Goal: Task Accomplishment & Management: Manage account settings

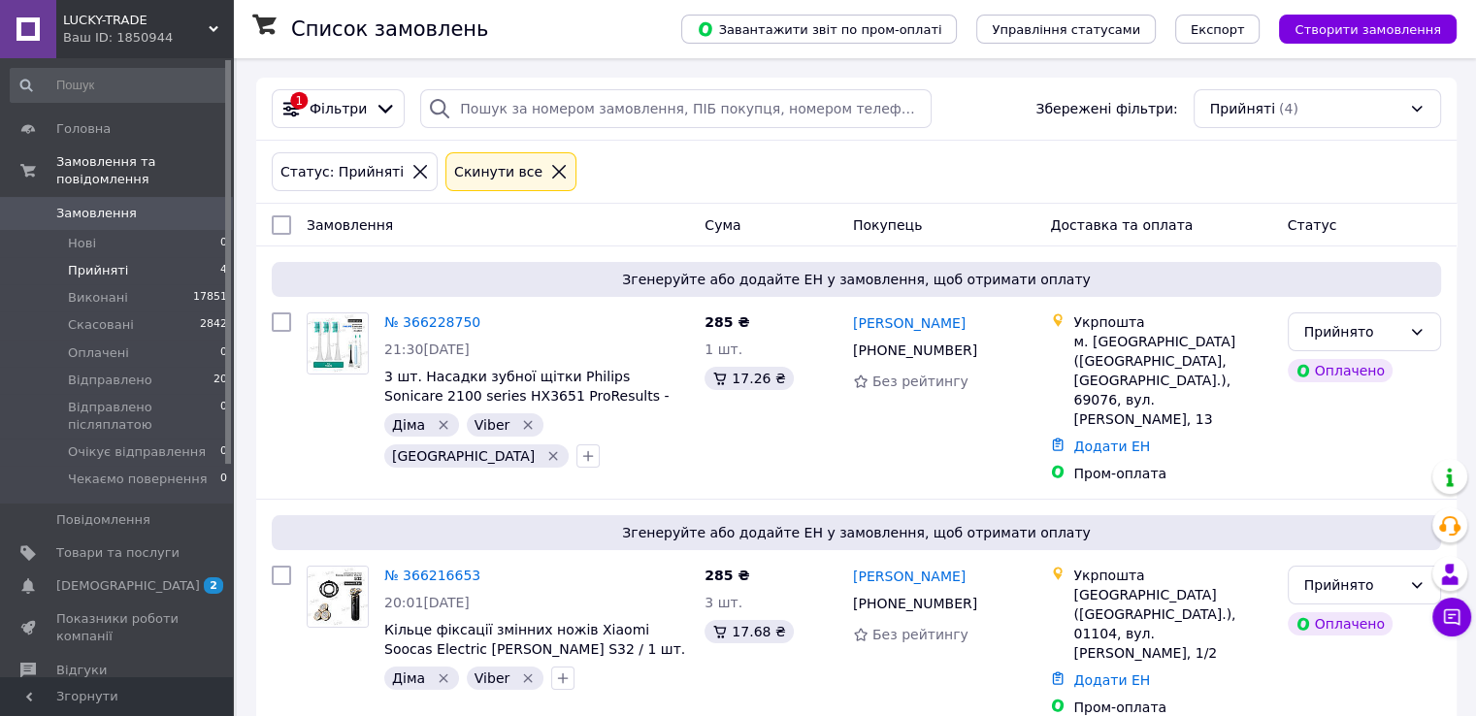
click at [152, 205] on span "Замовлення" at bounding box center [117, 213] width 123 height 17
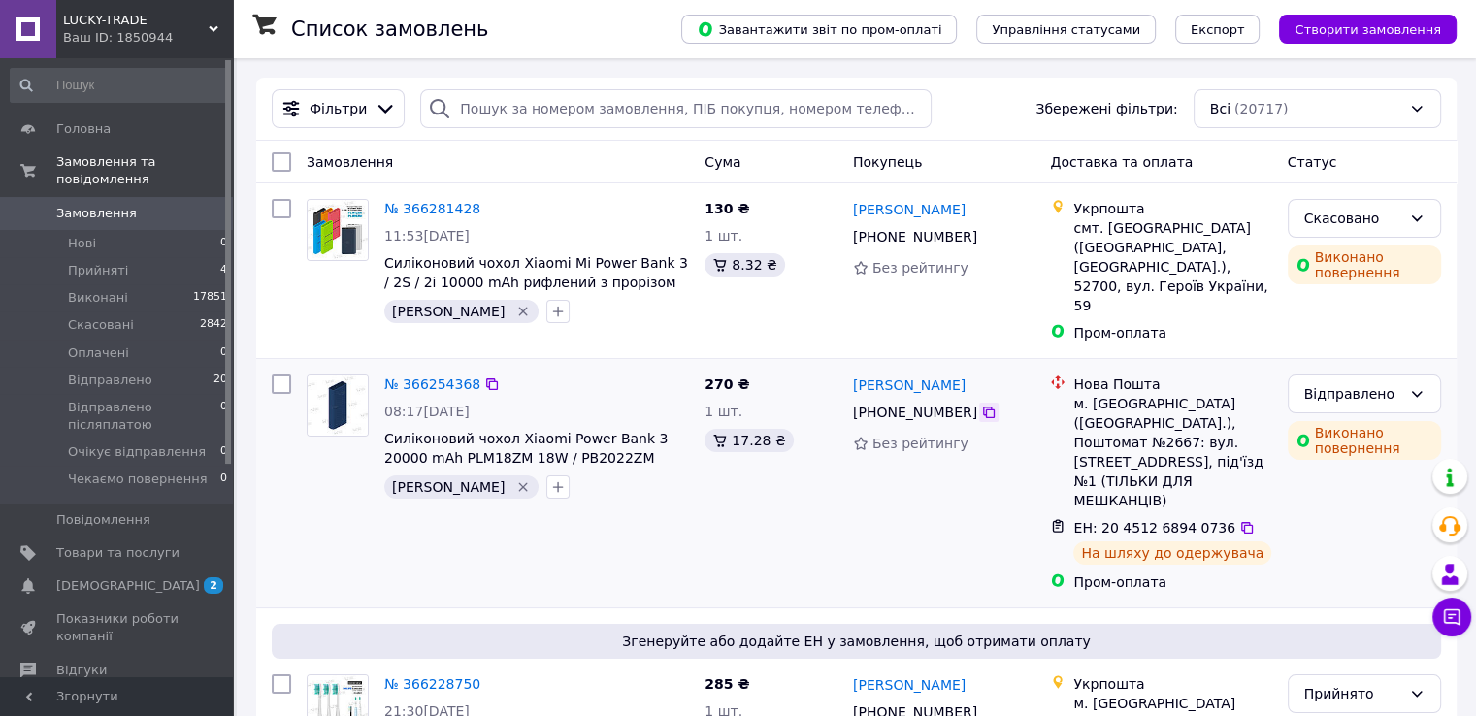
click at [981, 405] on icon at bounding box center [989, 413] width 16 height 16
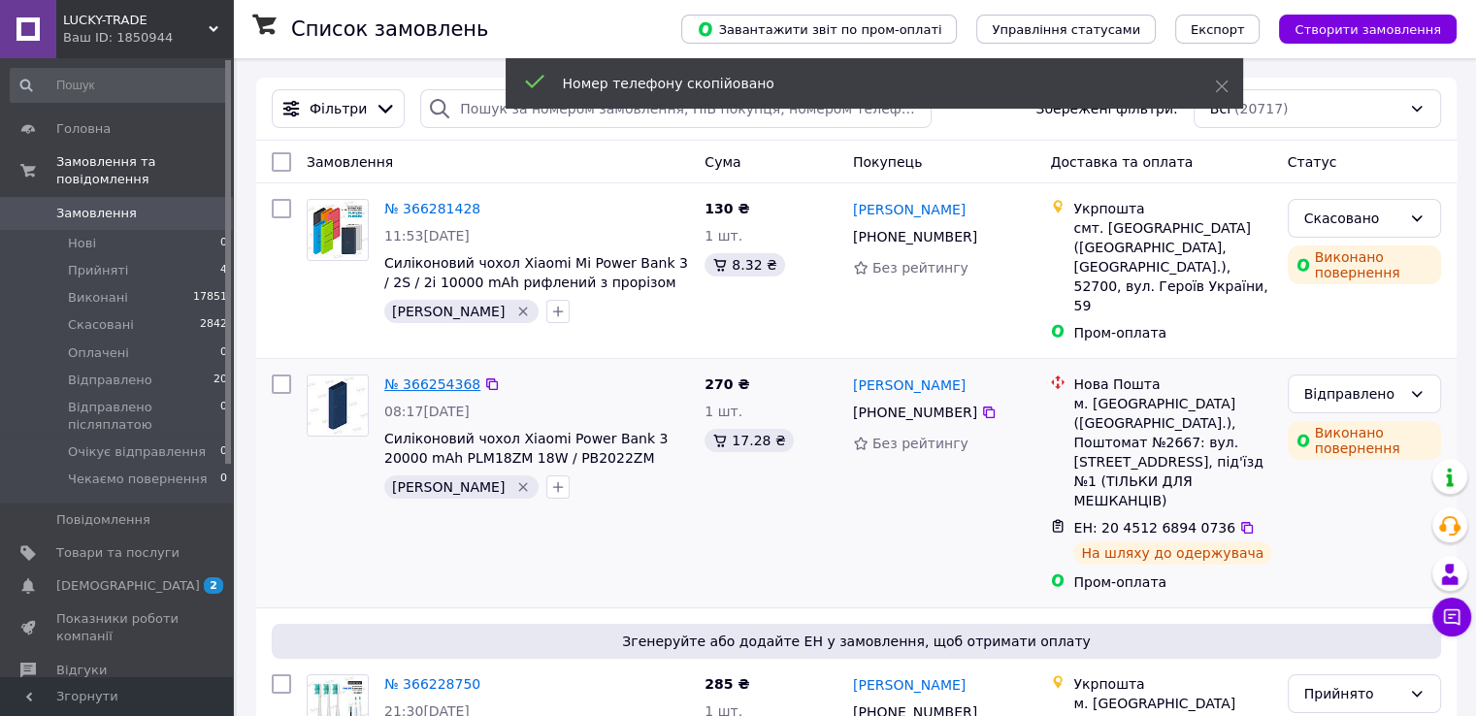
click at [425, 377] on link "№ 366254368" at bounding box center [432, 385] width 96 height 16
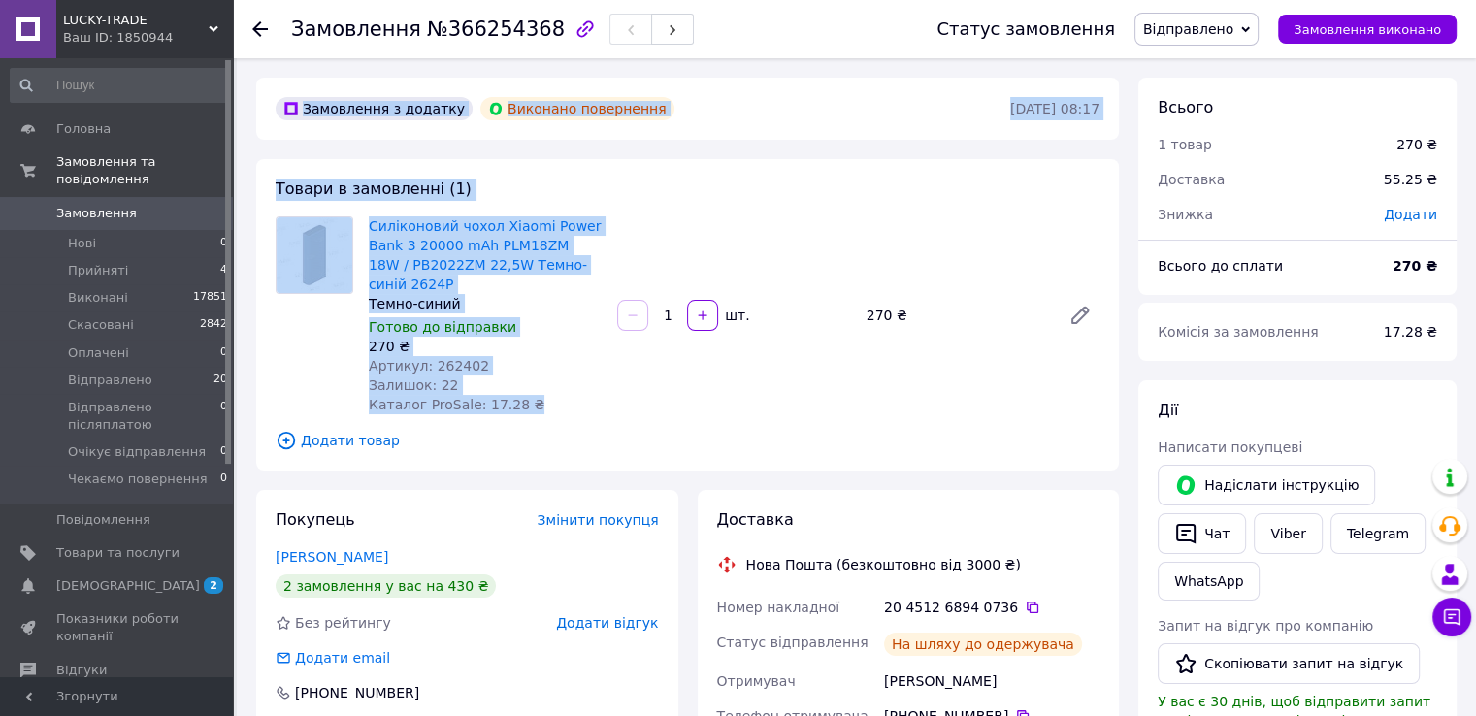
drag, startPoint x: 588, startPoint y: 378, endPoint x: 253, endPoint y: 90, distance: 441.3
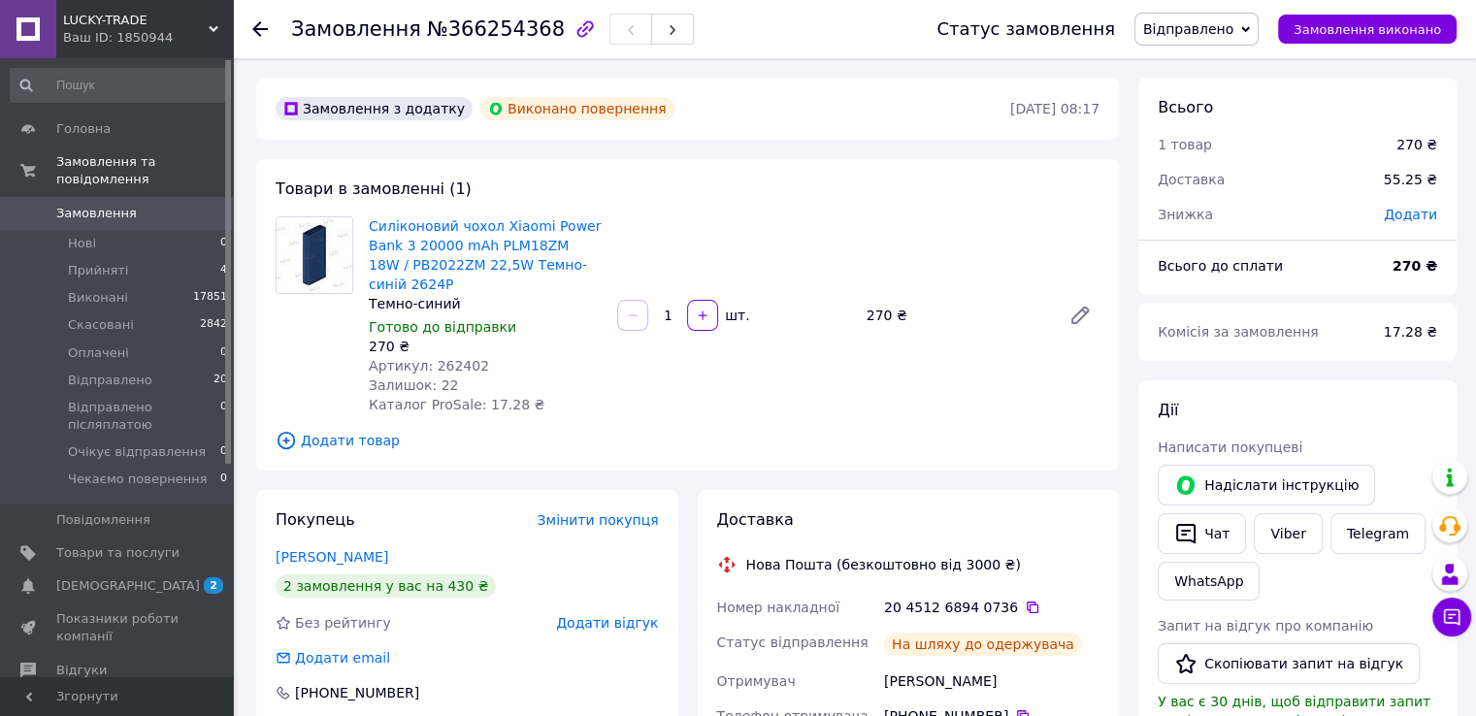
click at [140, 205] on span "Замовлення" at bounding box center [117, 213] width 123 height 17
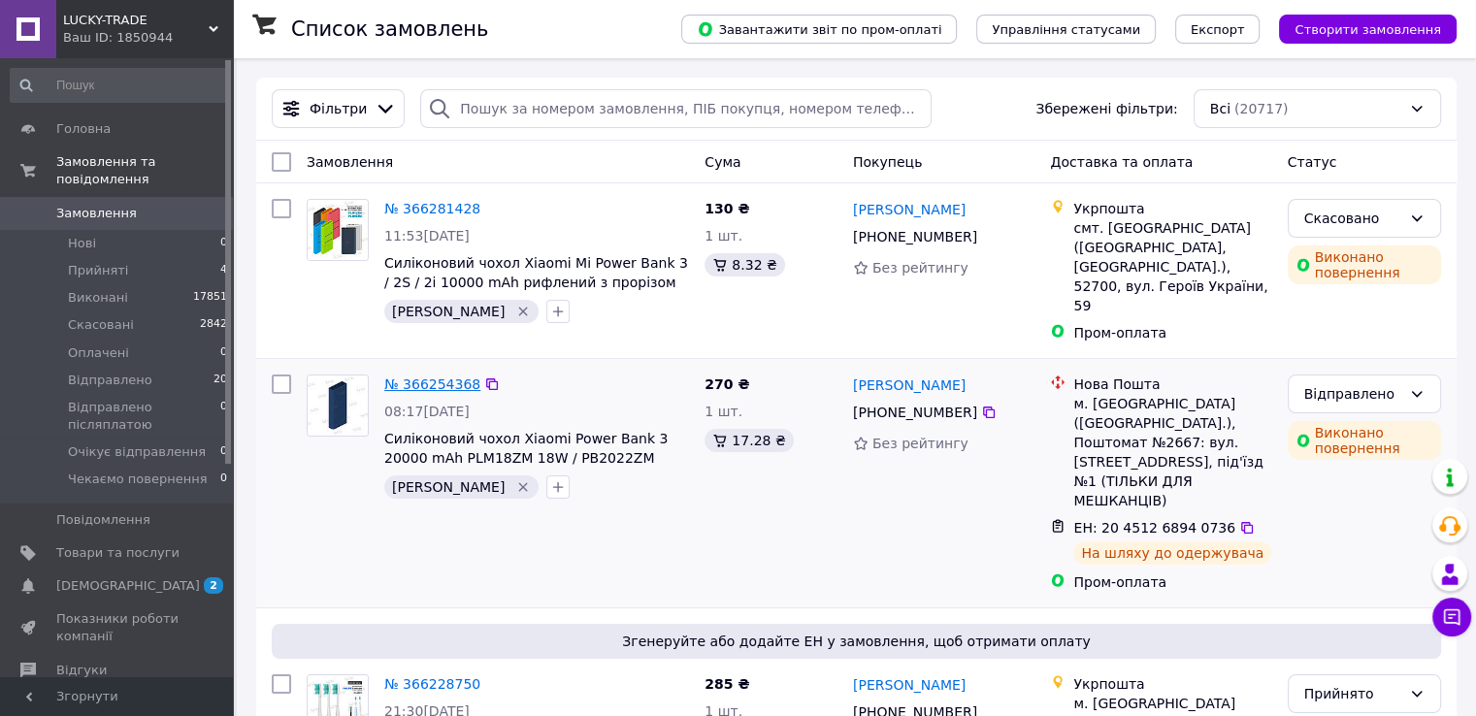
click at [437, 377] on link "№ 366254368" at bounding box center [432, 385] width 96 height 16
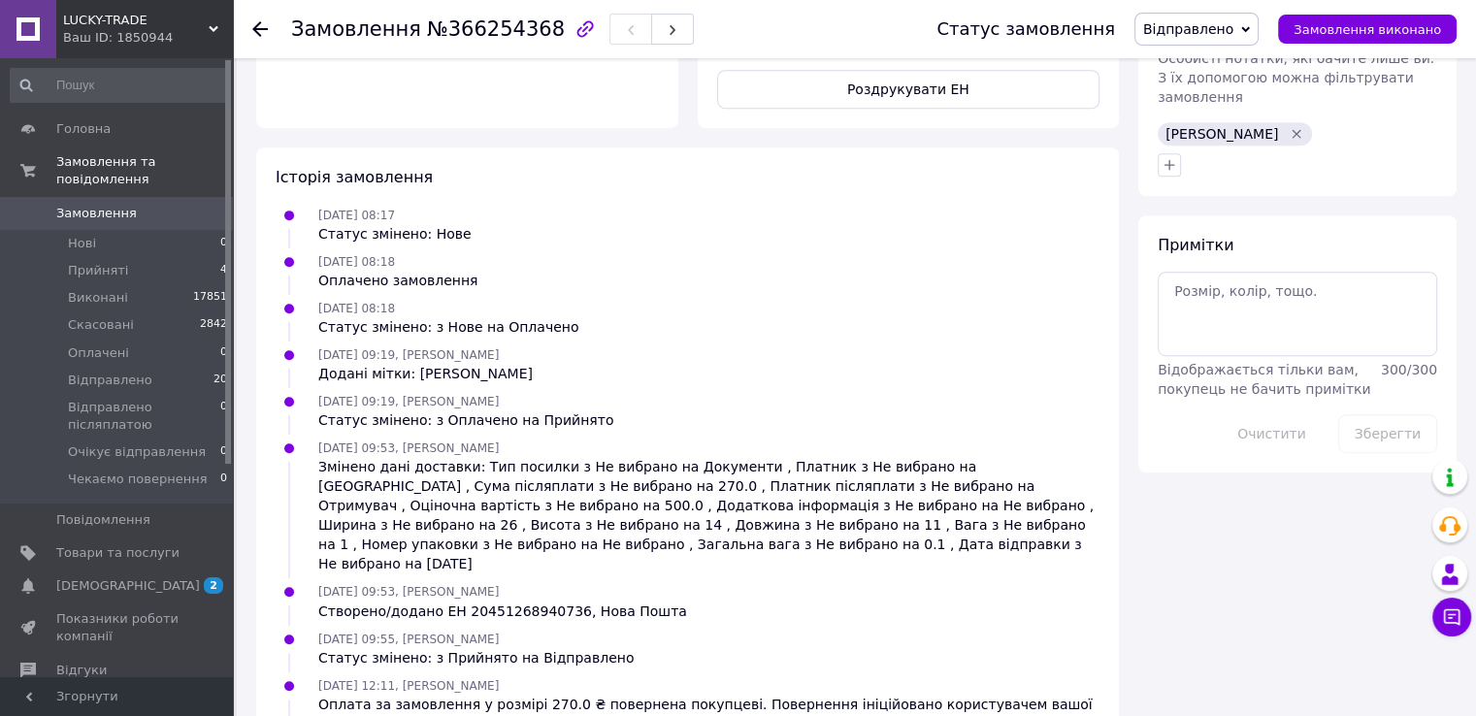
scroll to position [959, 0]
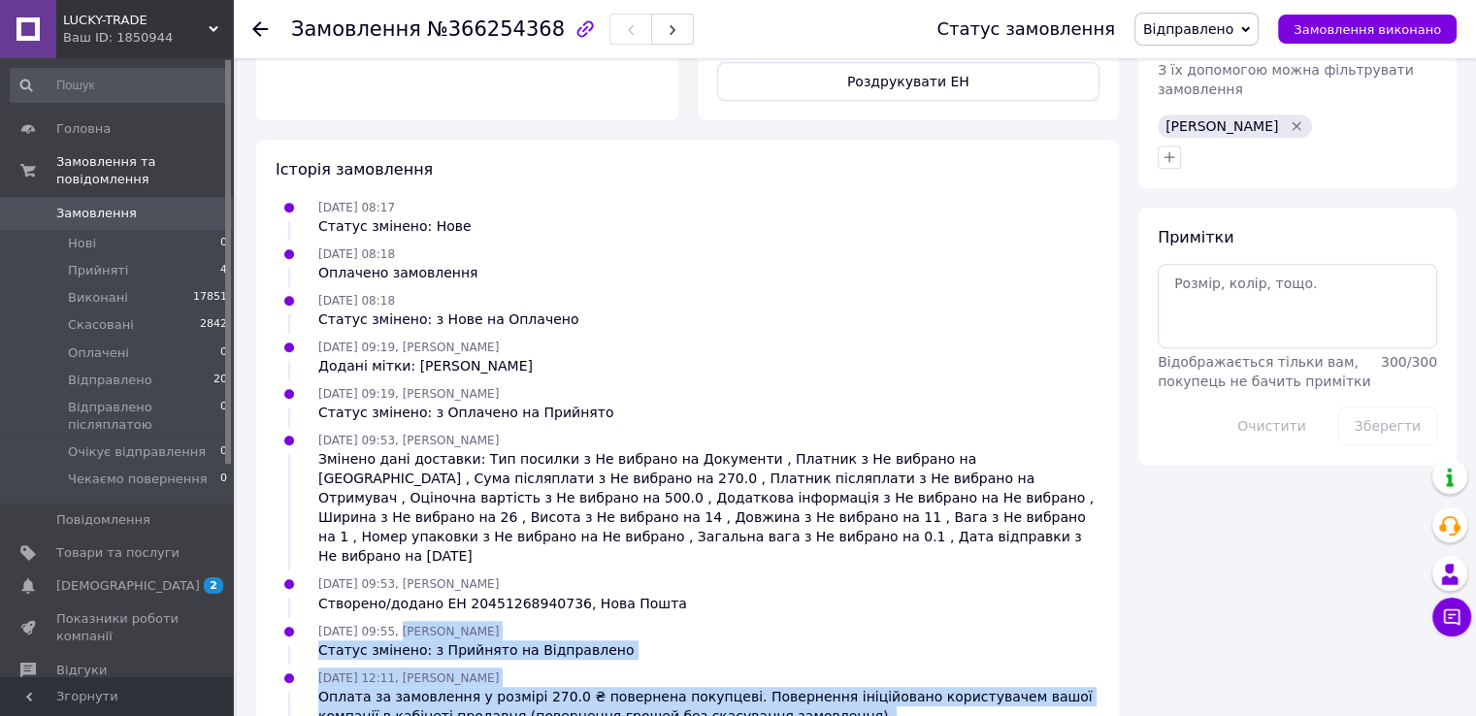
drag, startPoint x: 392, startPoint y: 529, endPoint x: 1002, endPoint y: 668, distance: 625.2
click at [1002, 668] on ul "[DATE] 08:17 Статус змінено: Нове [DATE] 08:18 Оплачено замовлення [DATE] 08:18…" at bounding box center [688, 485] width 824 height 576
drag, startPoint x: 1013, startPoint y: 660, endPoint x: 396, endPoint y: 557, distance: 625.9
click at [396, 557] on ul "[DATE] 08:17 Статус змінено: Нове [DATE] 08:18 Оплачено замовлення [DATE] 08:18…" at bounding box center [688, 485] width 824 height 576
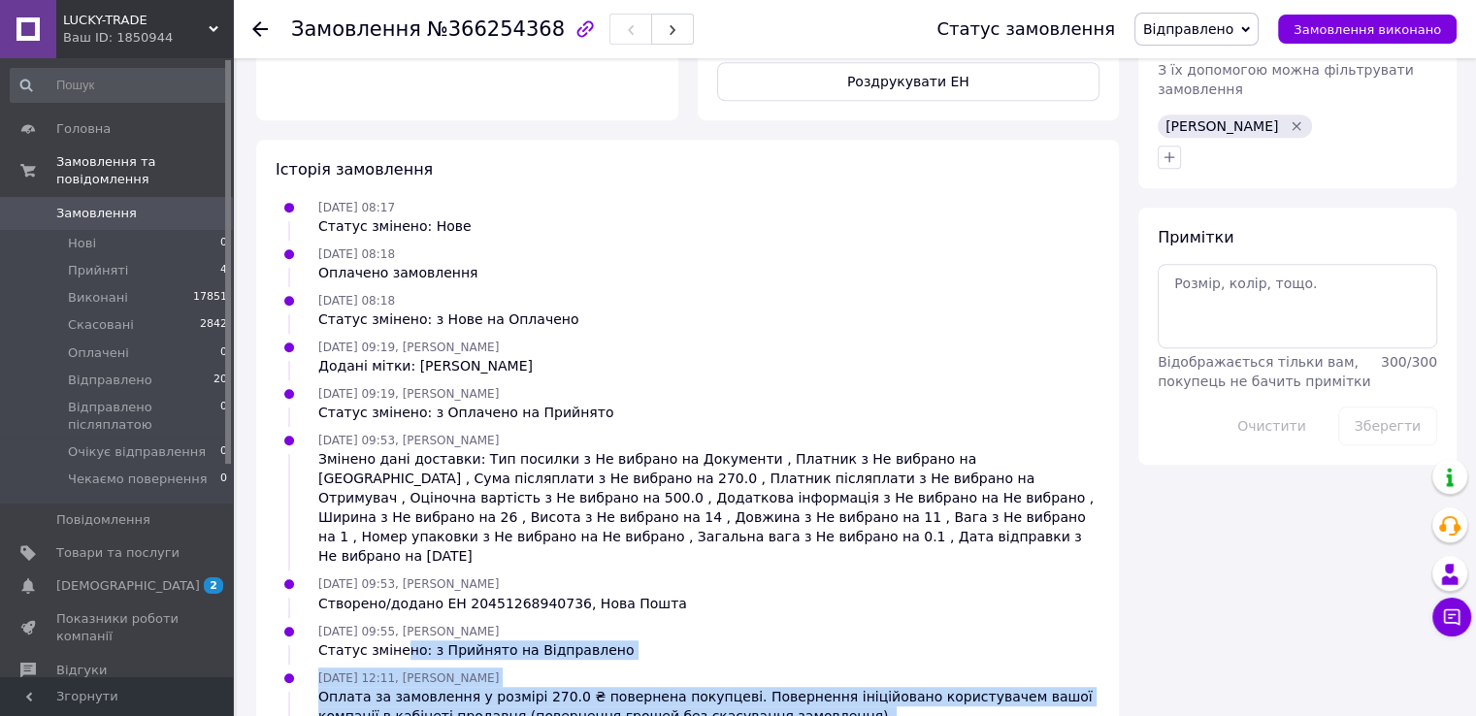
click at [396, 641] on div "Статус змінено: з Прийнято на Відправлено" at bounding box center [475, 650] width 315 height 19
drag, startPoint x: 360, startPoint y: 566, endPoint x: 962, endPoint y: 670, distance: 610.7
click at [962, 670] on ul "[DATE] 08:17 Статус змінено: Нове [DATE] 08:18 Оплачено замовлення [DATE] 08:18…" at bounding box center [688, 485] width 824 height 576
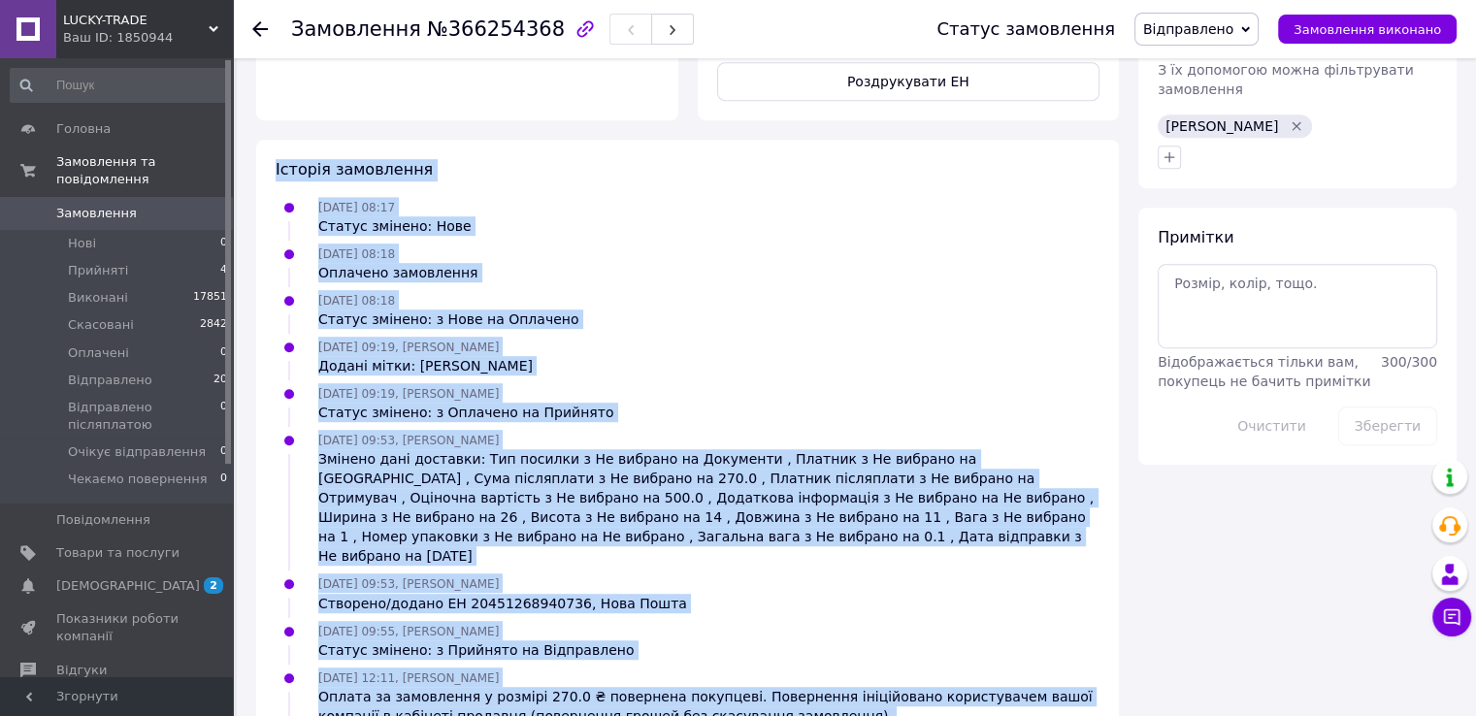
drag, startPoint x: 995, startPoint y: 665, endPoint x: 277, endPoint y: 98, distance: 915.1
click at [277, 140] on div "Історія замовлення [DATE] 08:17 Статус змінено: Нове [DATE] 08:18 Оплачено замо…" at bounding box center [687, 466] width 863 height 652
click at [277, 160] on span "Історія замовлення" at bounding box center [354, 169] width 157 height 18
drag, startPoint x: 275, startPoint y: 86, endPoint x: 1078, endPoint y: 673, distance: 994.9
click at [1078, 673] on div "Історія замовлення [DATE] 08:17 Статус змінено: Нове [DATE] 08:18 Оплачено замо…" at bounding box center [687, 466] width 863 height 652
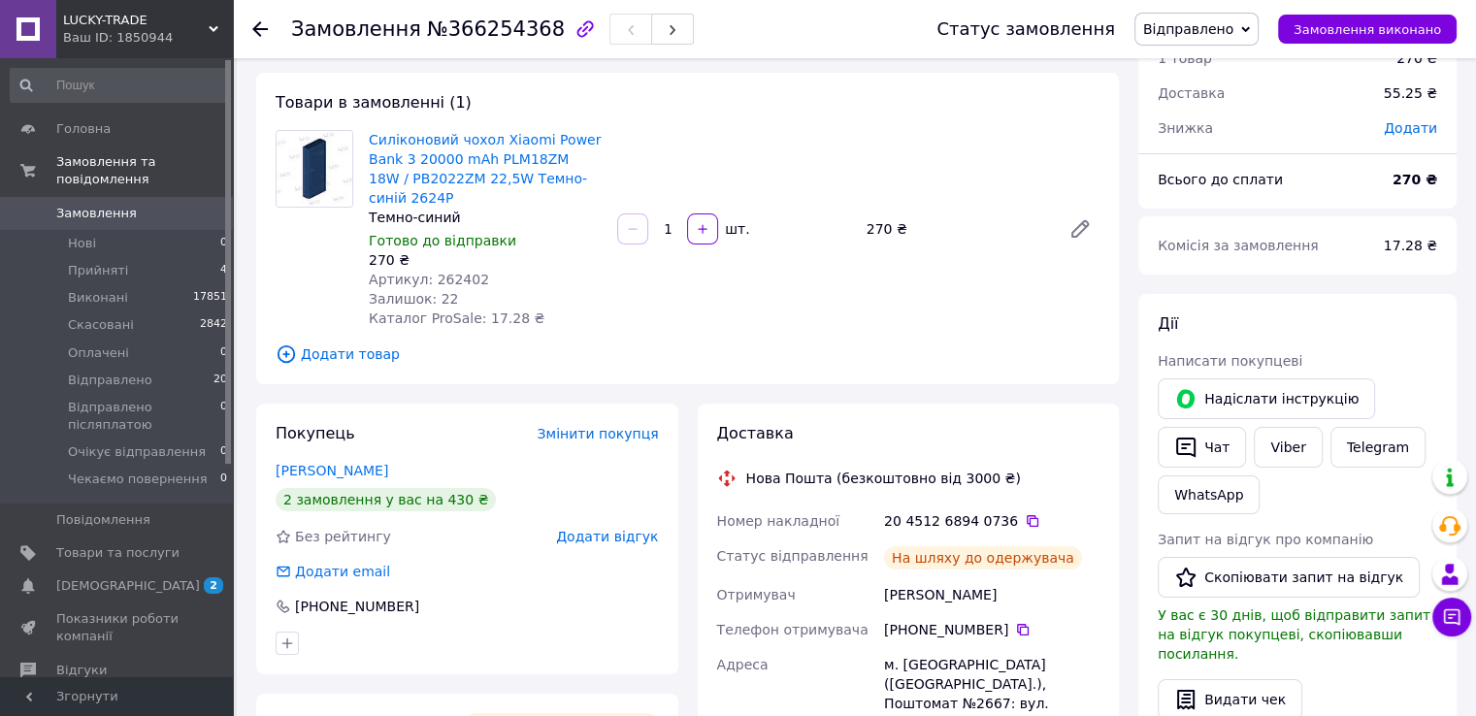
scroll to position [85, 0]
click at [365, 464] on link "[PERSON_NAME]" at bounding box center [332, 472] width 113 height 16
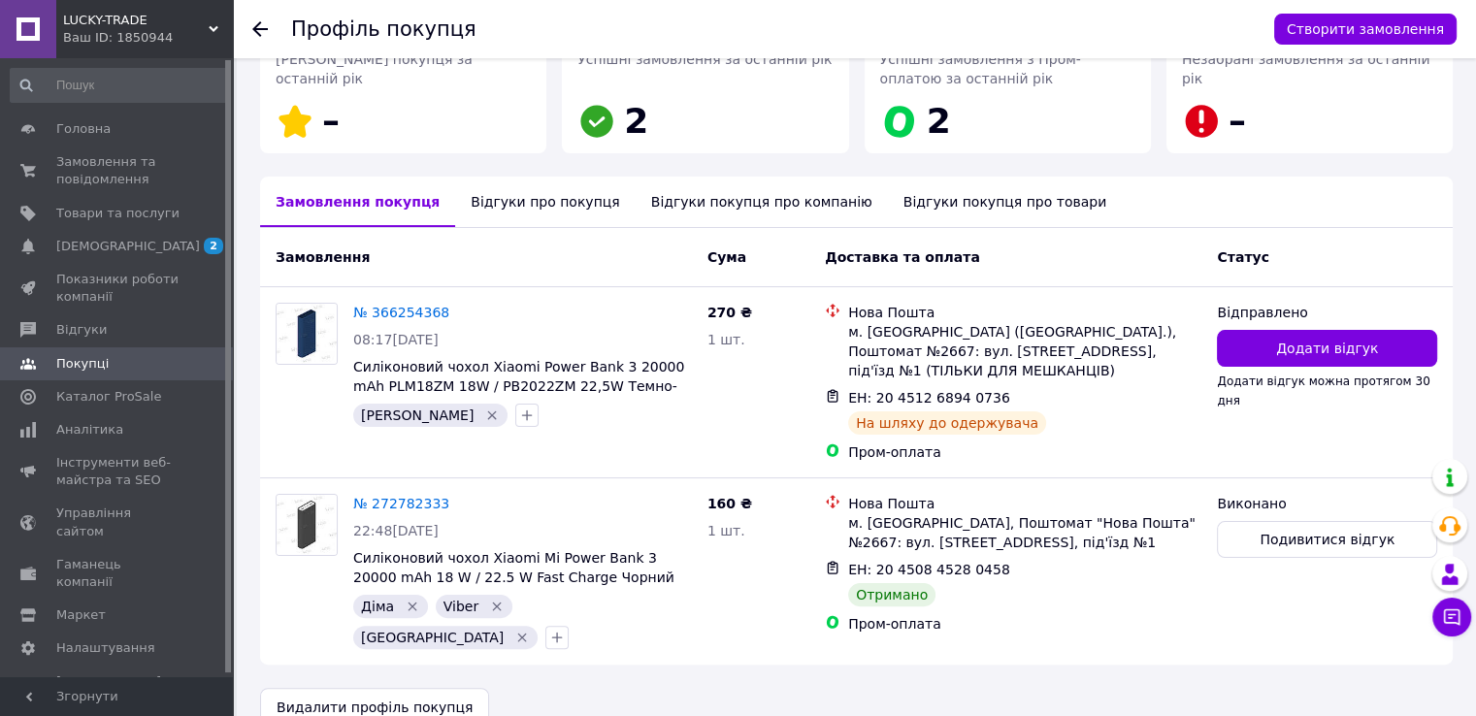
scroll to position [326, 0]
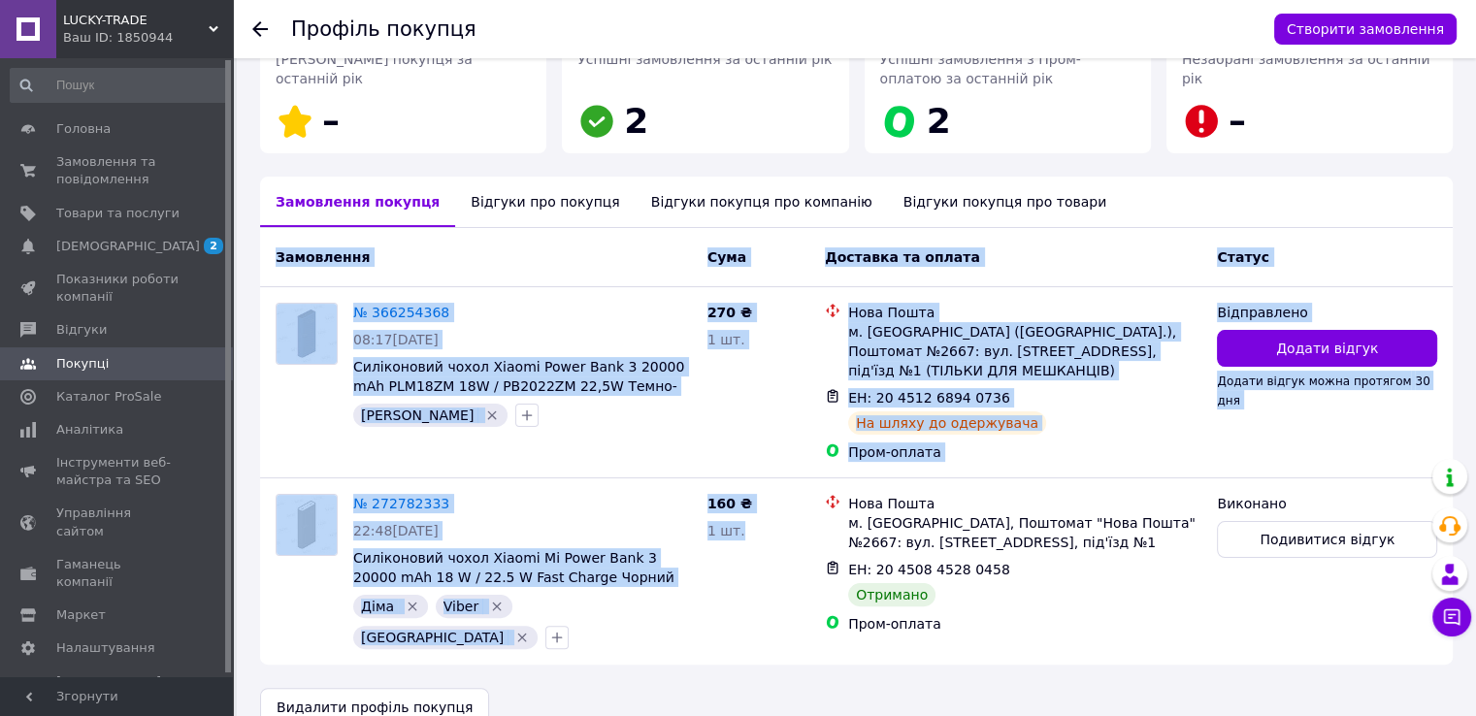
drag, startPoint x: 757, startPoint y: 616, endPoint x: 263, endPoint y: 270, distance: 603.5
click at [263, 270] on div "Замовлення Cума Доставка та оплата Статус № 366254368 08:17[DATE] Силіконовий ч…" at bounding box center [856, 446] width 1193 height 437
click at [263, 270] on div "Замовлення Cума Доставка та оплата Статус" at bounding box center [856, 257] width 1193 height 59
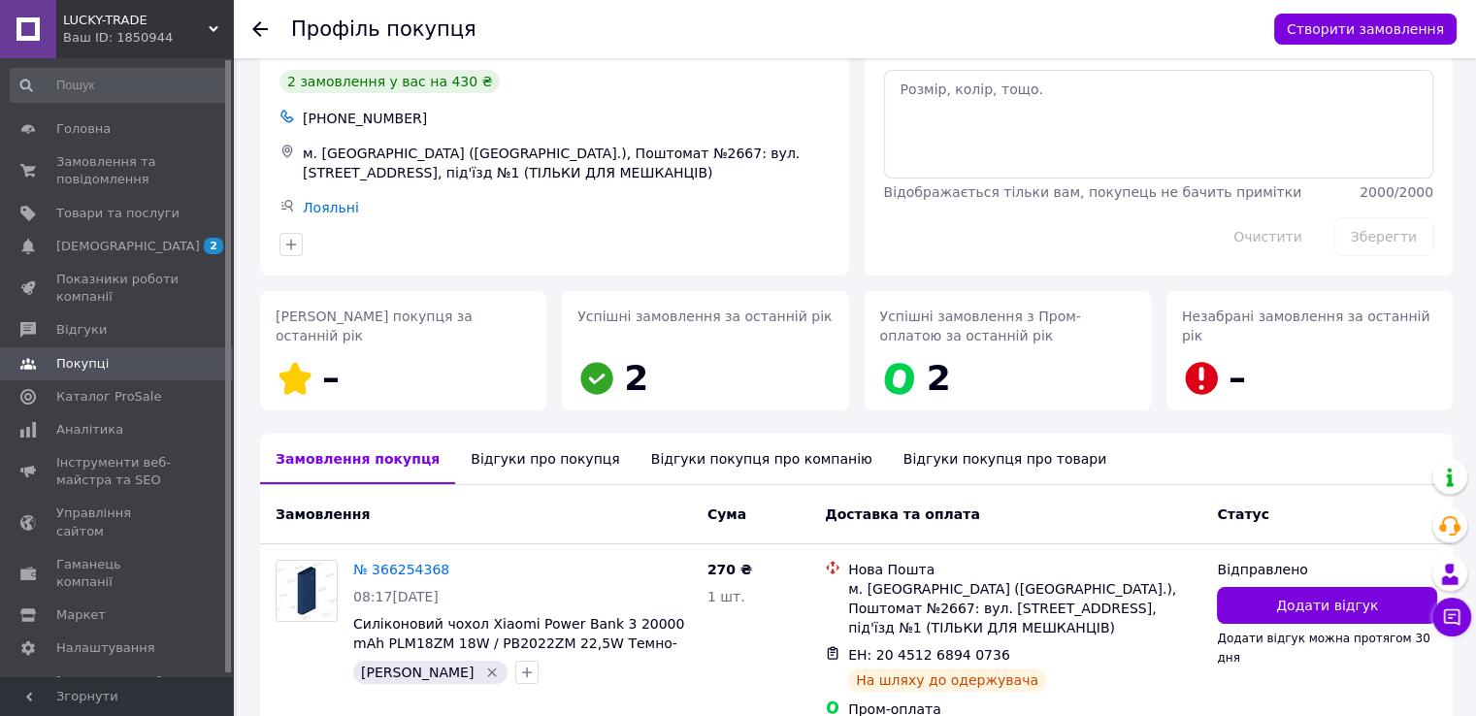
scroll to position [0, 0]
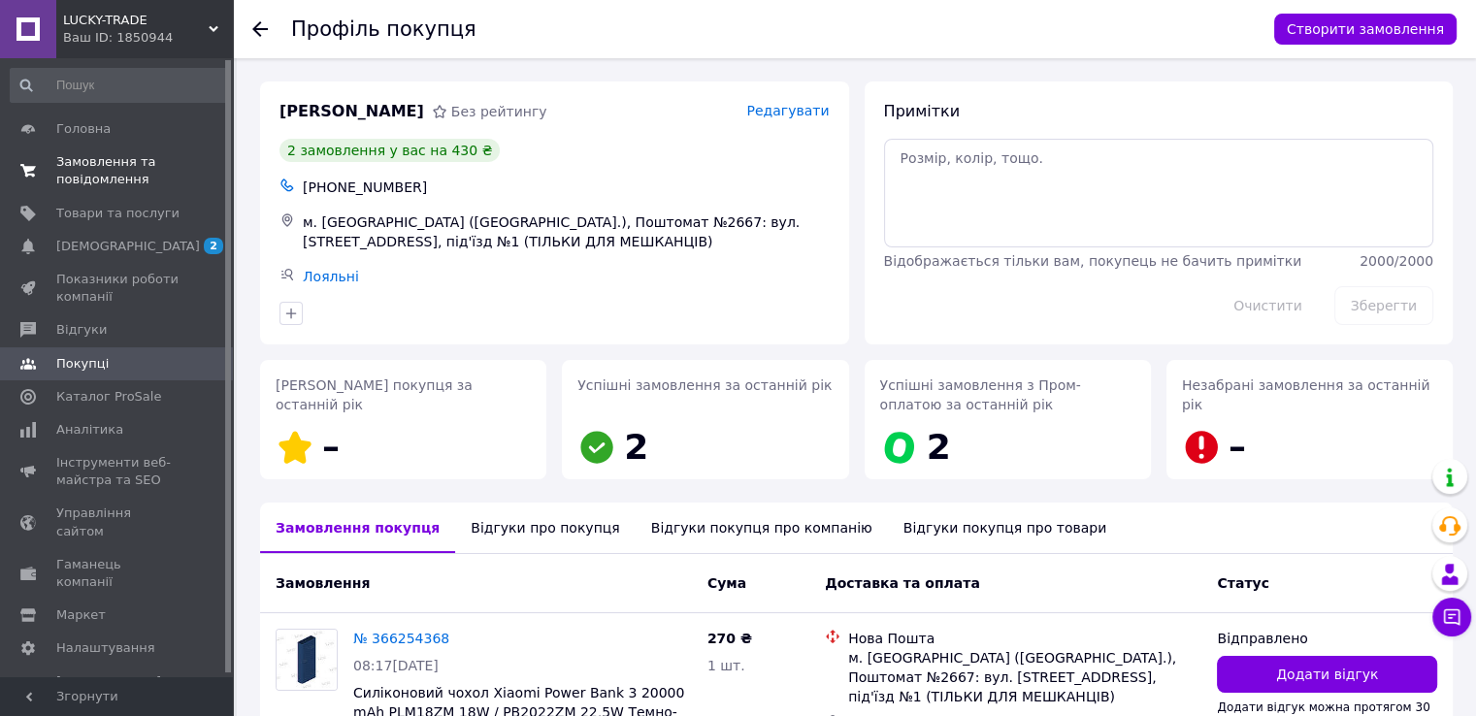
click at [97, 152] on link "Замовлення та повідомлення 0 0" at bounding box center [119, 171] width 239 height 50
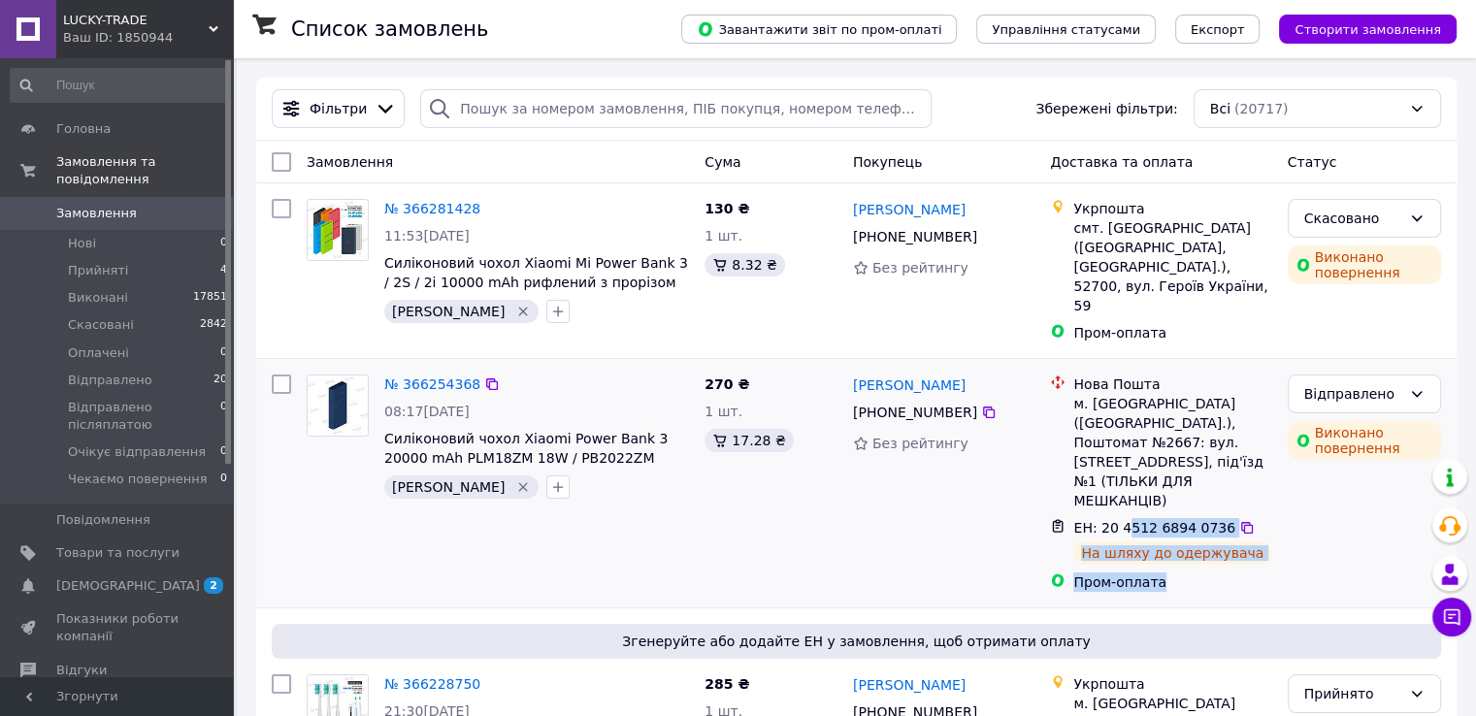
drag, startPoint x: 1133, startPoint y: 461, endPoint x: 1247, endPoint y: 526, distance: 131.7
click at [1247, 526] on ul "Нова Пошта м. [GEOGRAPHIC_DATA] ([GEOGRAPHIC_DATA].), Поштомат №2667: вул. [STR…" at bounding box center [1160, 483] width 221 height 225
click at [1247, 573] on div "Пром-оплата" at bounding box center [1173, 582] width 198 height 19
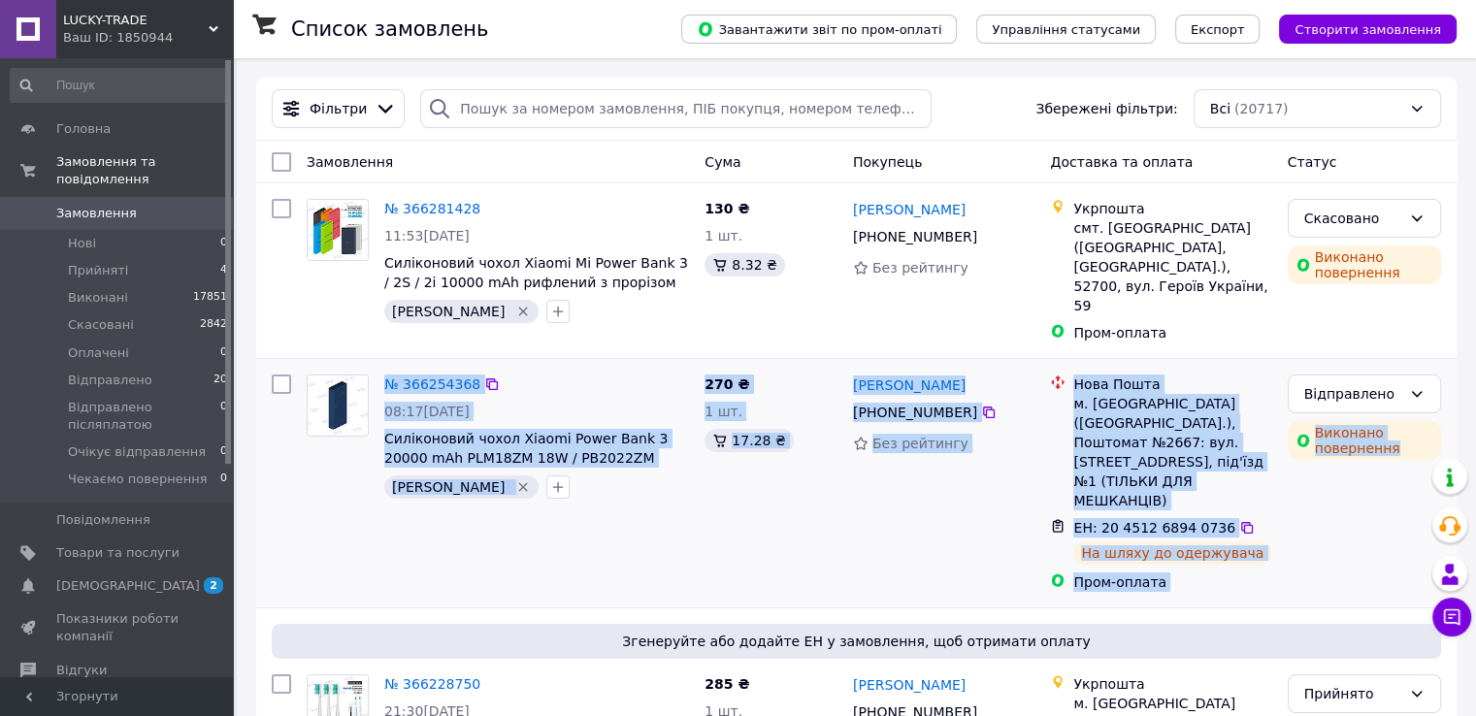
drag, startPoint x: 1173, startPoint y: 444, endPoint x: 307, endPoint y: 356, distance: 870.3
click at [307, 367] on div "№ 366254368 08:17[DATE] Силіконовий чохол Xiaomi Power Bank 3 20000 mAh PLM18ZM…" at bounding box center [856, 483] width 1185 height 233
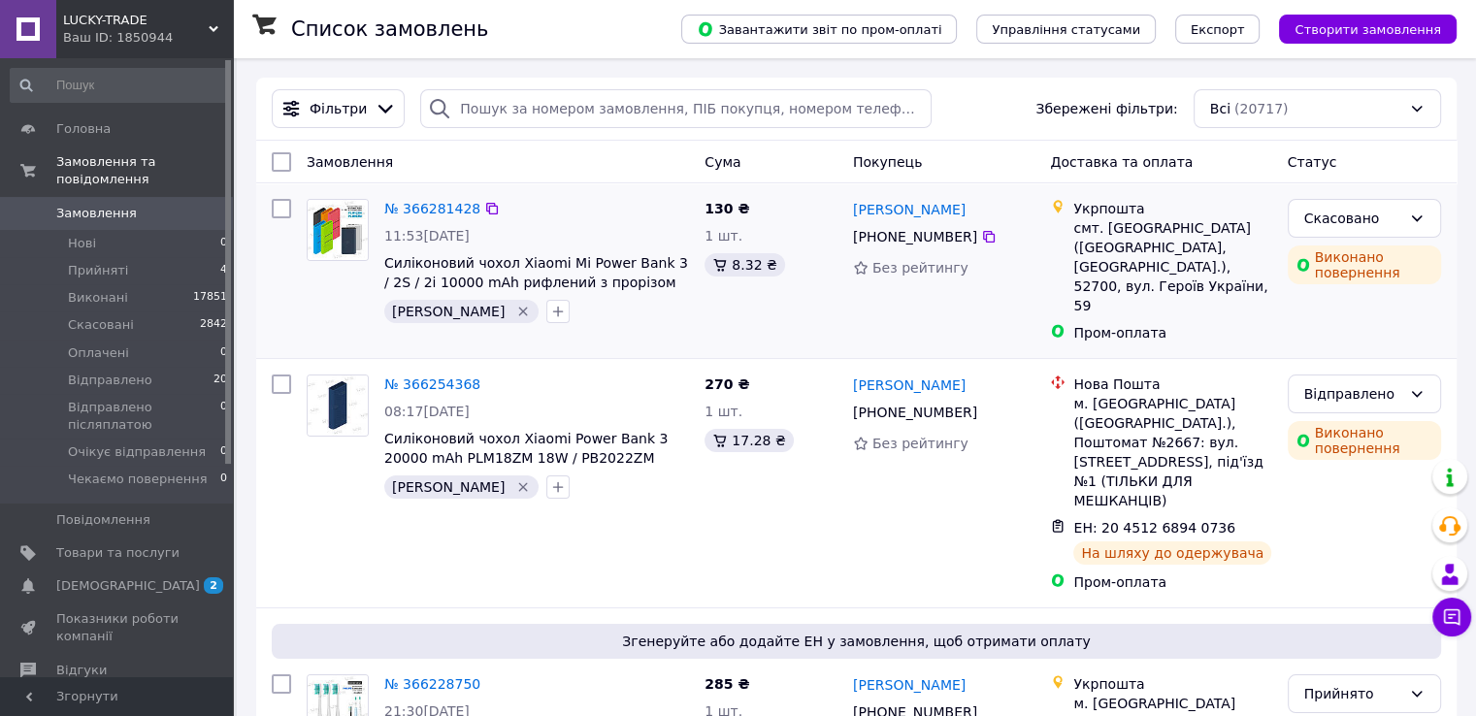
click at [346, 333] on div "№ 366281428 11:53[DATE] Силіконовий чохол Xiaomi Mi Power Bank 3 / 2S / 2i 1000…" at bounding box center [856, 270] width 1201 height 175
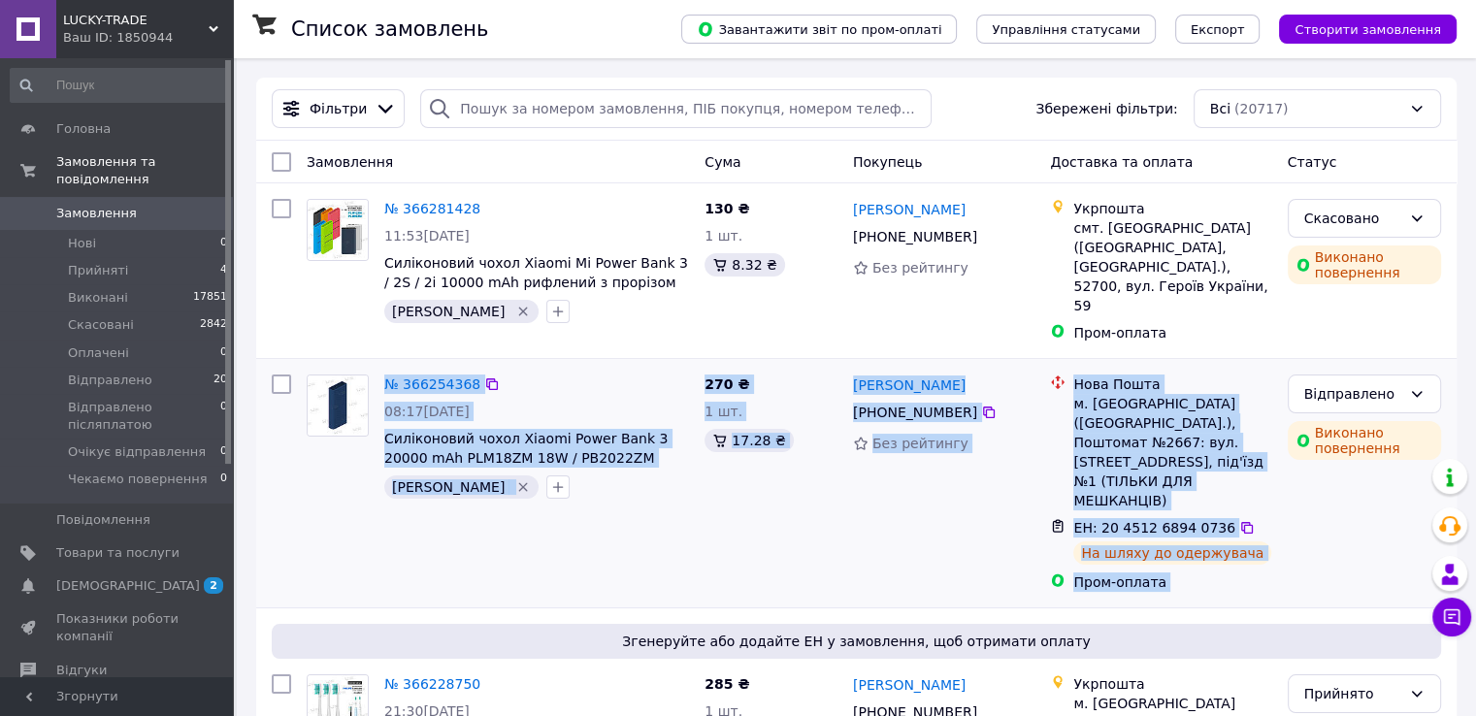
drag, startPoint x: 532, startPoint y: 390, endPoint x: 1280, endPoint y: 537, distance: 762.6
click at [1280, 537] on div "№ 366254368 08:17[DATE] Силіконовий чохол Xiaomi Power Bank 3 20000 mAh PLM18ZM…" at bounding box center [856, 483] width 1201 height 248
click at [1280, 537] on div "Відправлено Виконано повернення" at bounding box center [1364, 483] width 169 height 233
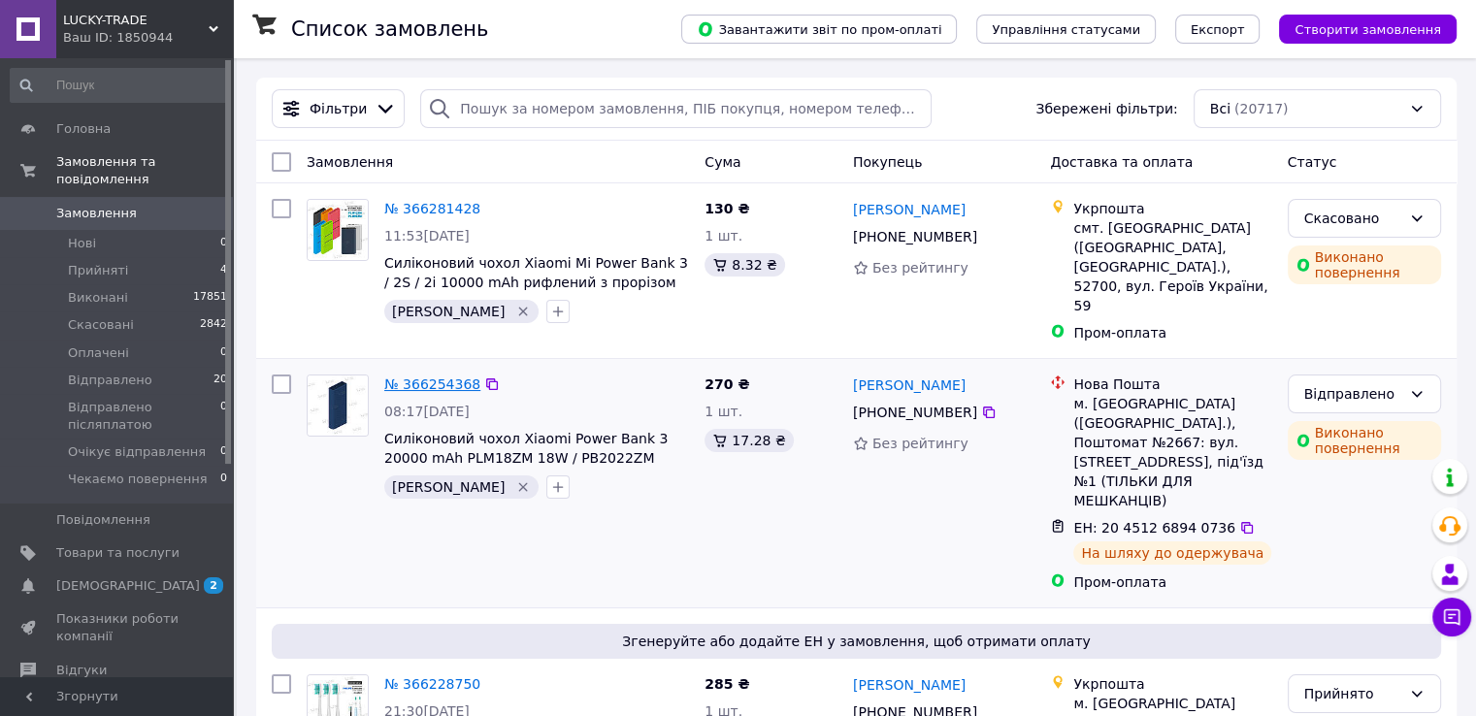
click at [425, 377] on link "№ 366254368" at bounding box center [432, 385] width 96 height 16
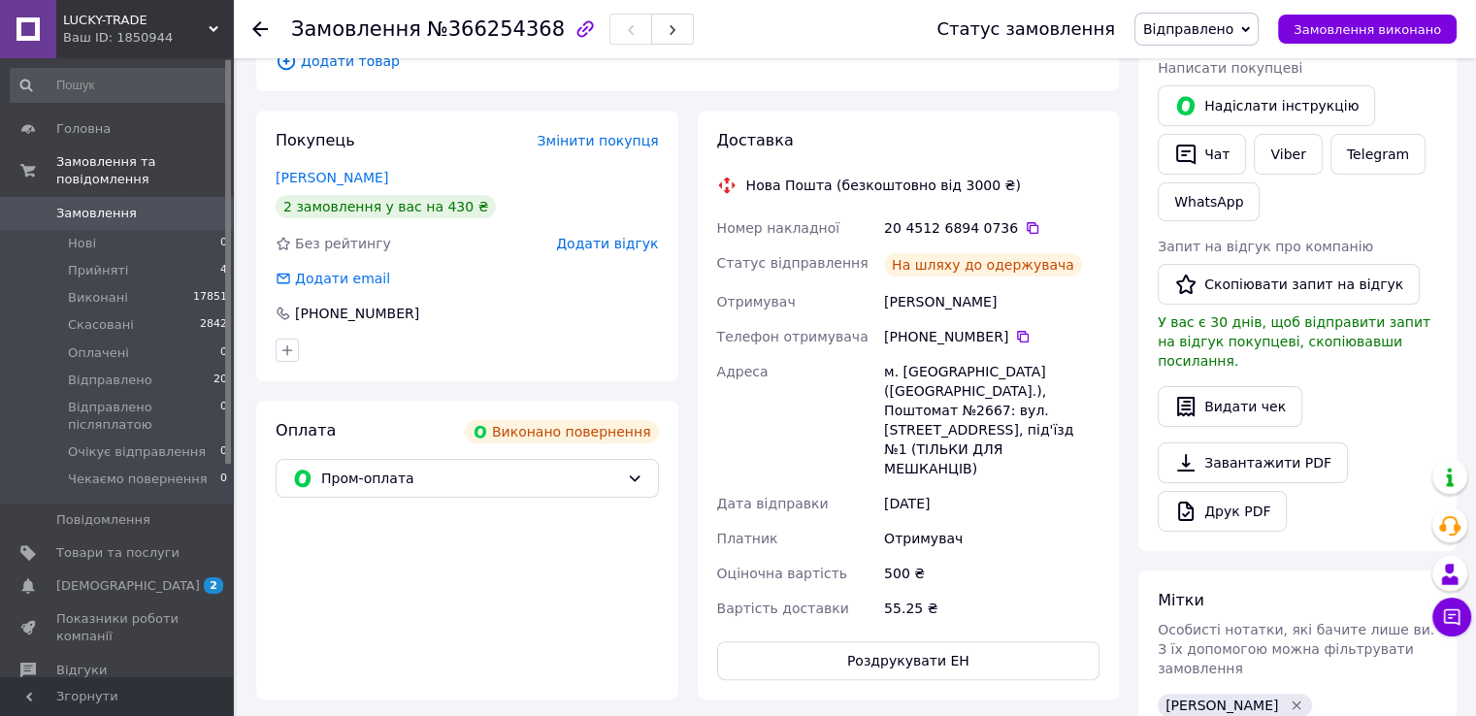
scroll to position [388, 0]
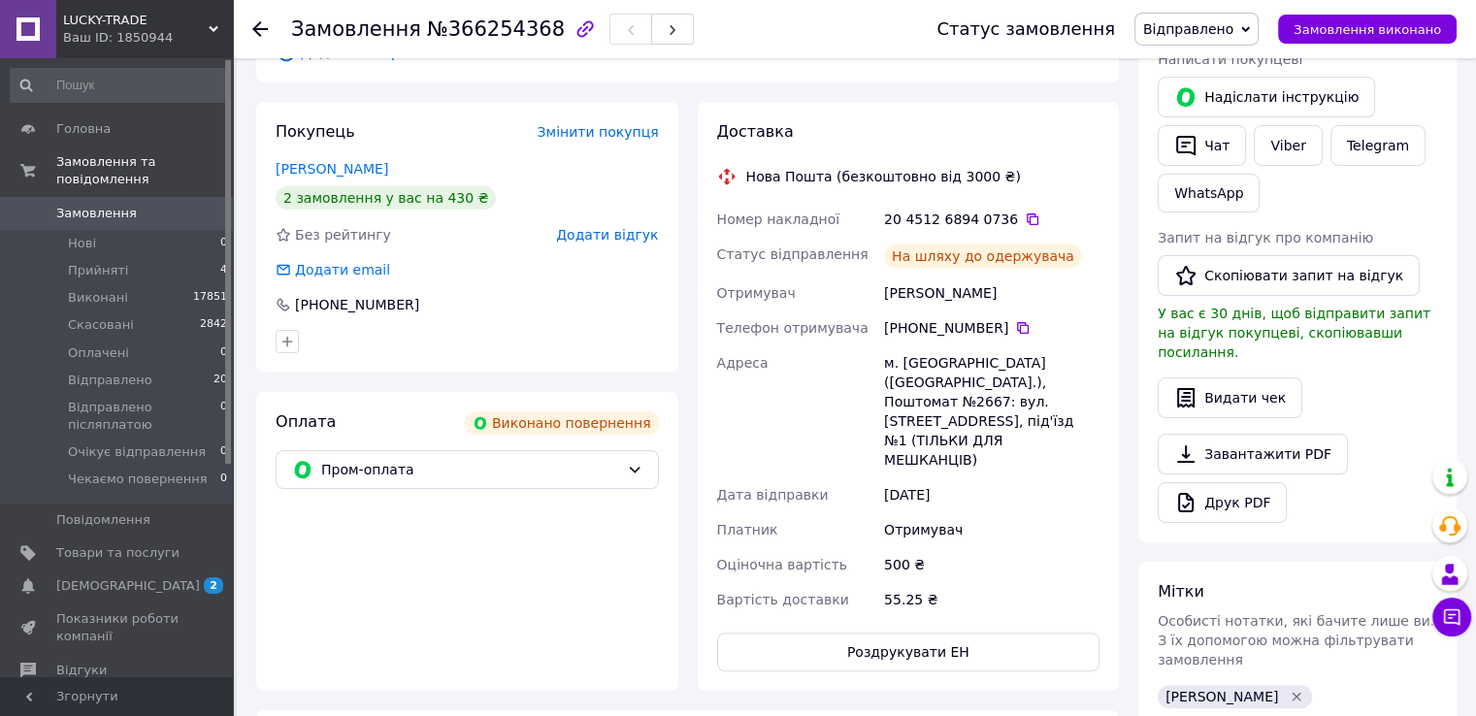
click at [125, 197] on link "Замовлення 0" at bounding box center [119, 213] width 239 height 33
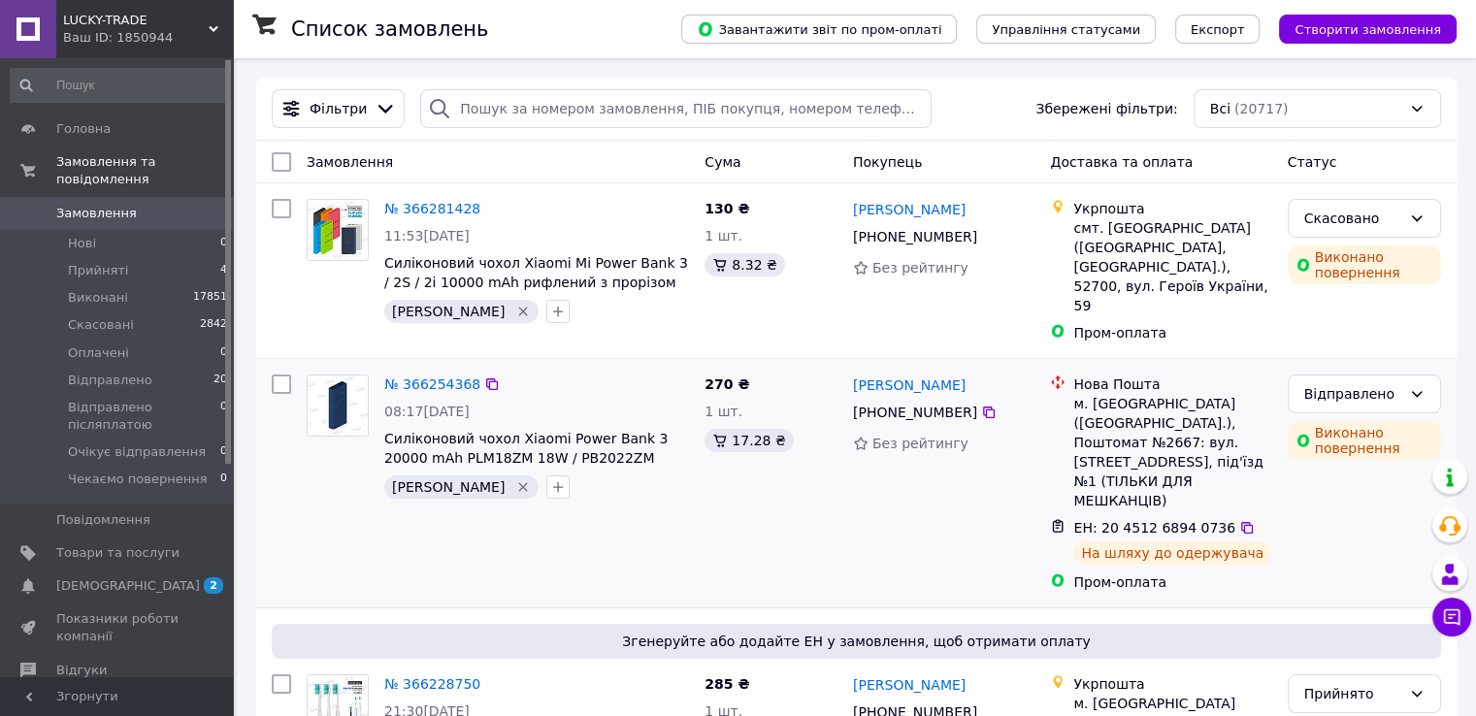
click at [841, 504] on div "270 ₴ 1 шт. 17.28 ₴" at bounding box center [771, 483] width 149 height 233
click at [177, 545] on span "Товари та послуги" at bounding box center [117, 553] width 123 height 17
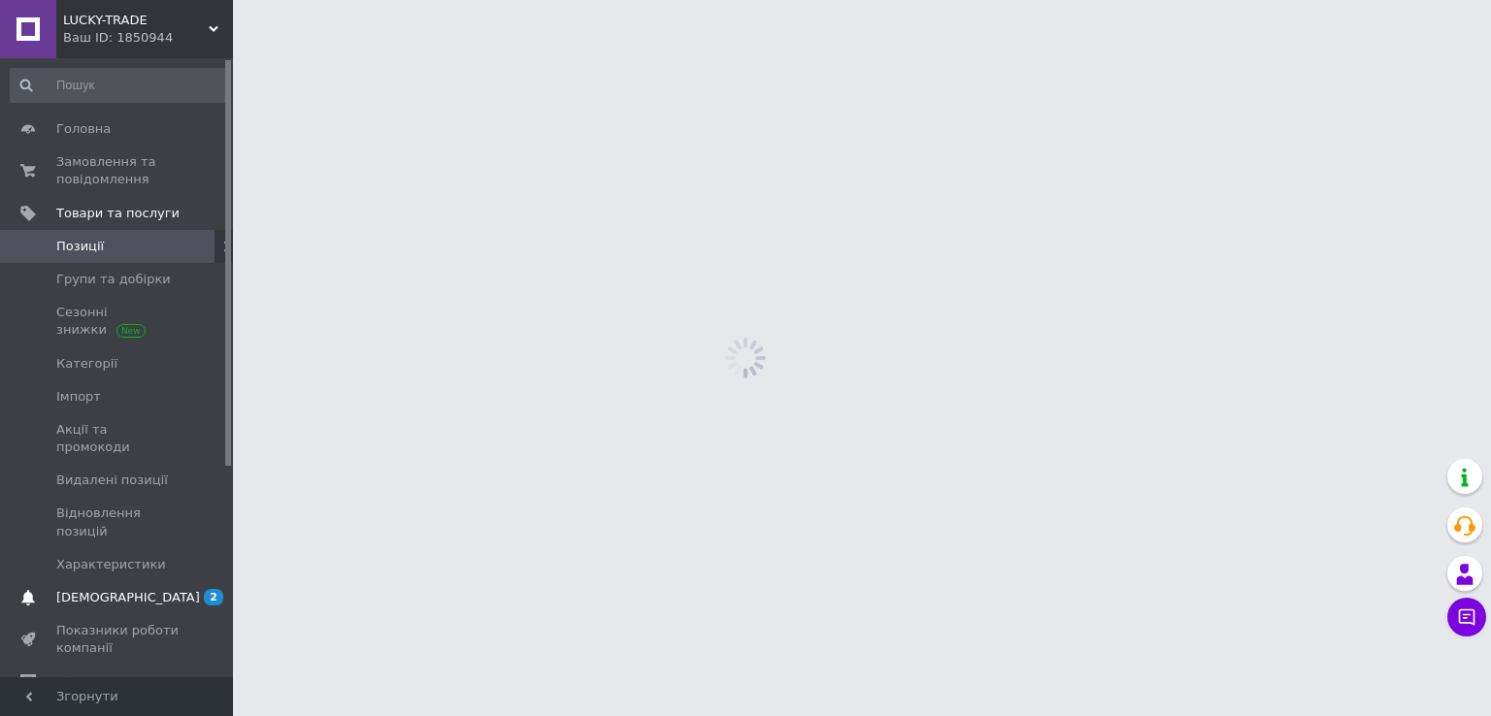
click at [148, 589] on span "[DEMOGRAPHIC_DATA]" at bounding box center [117, 597] width 123 height 17
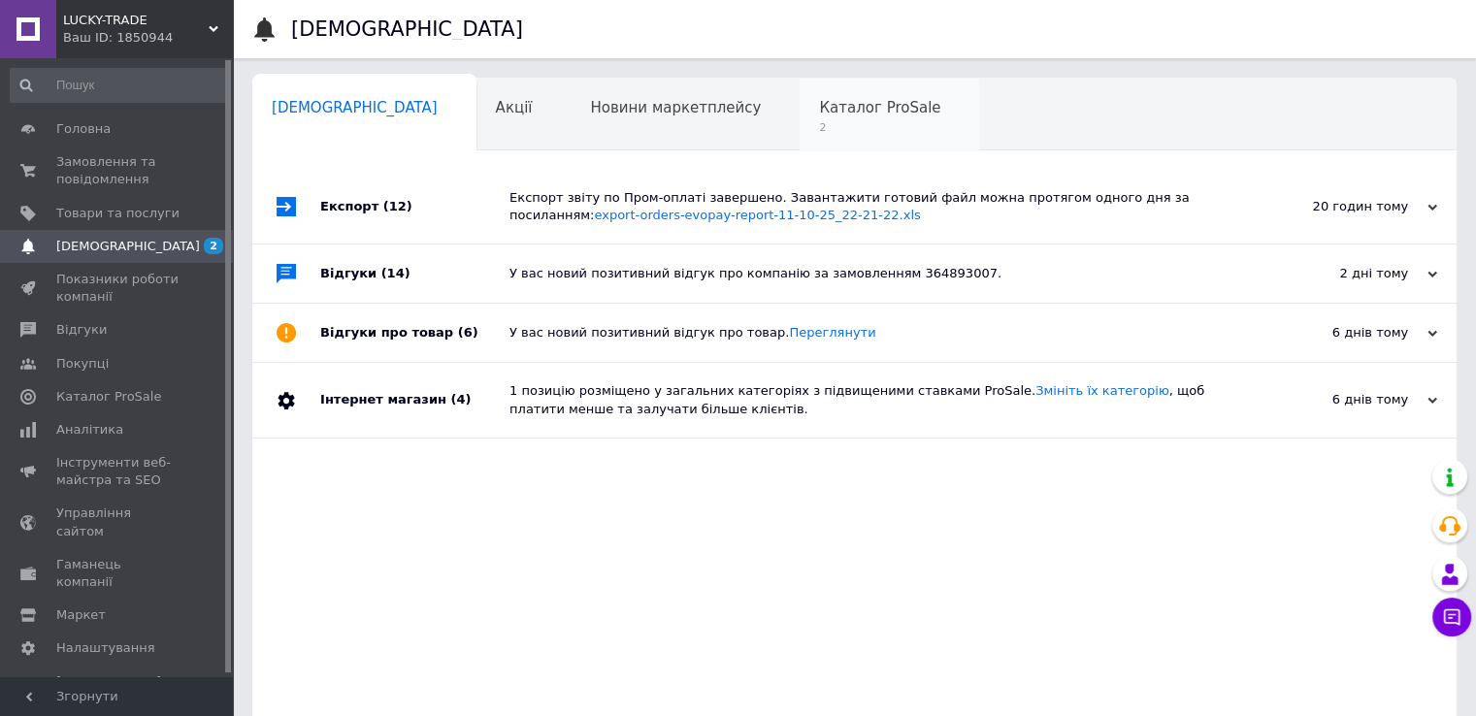
click at [819, 131] on span "2" at bounding box center [879, 127] width 121 height 15
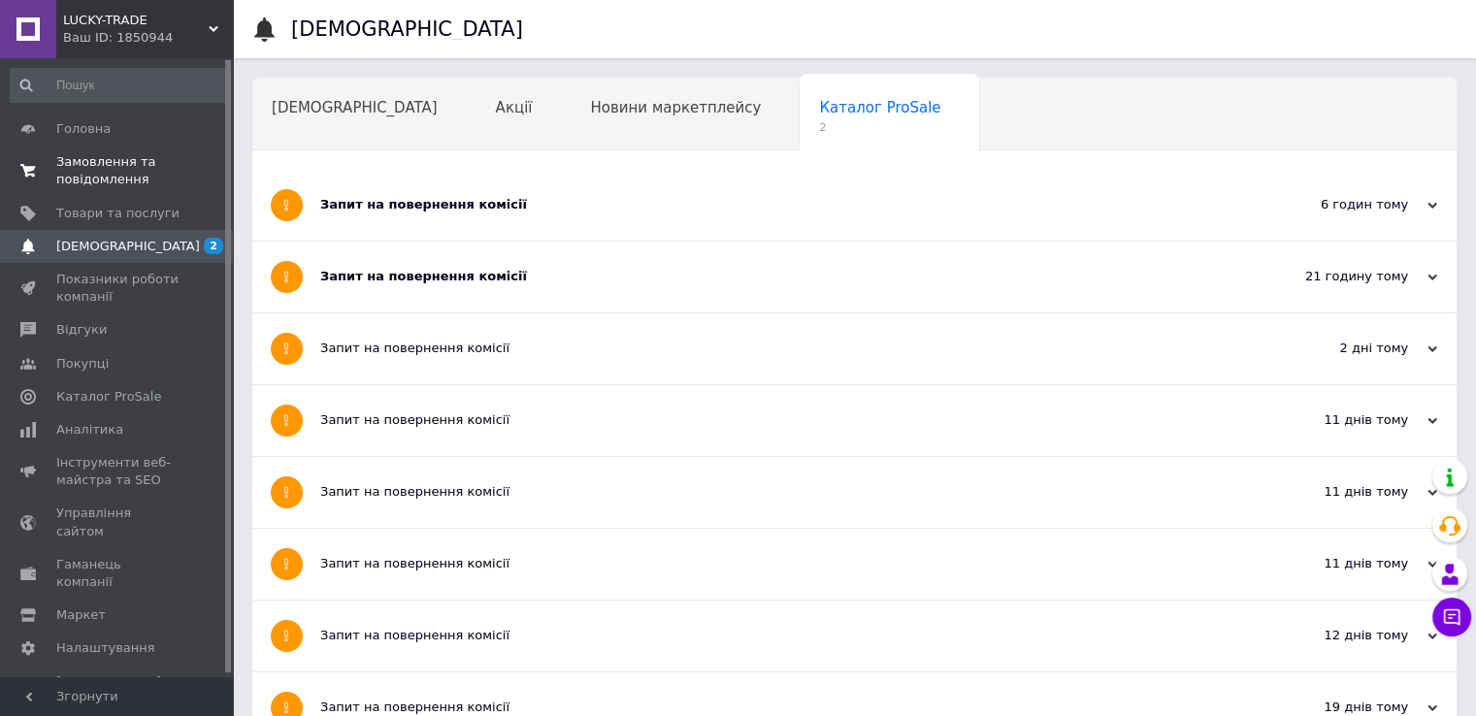
click at [80, 157] on span "Замовлення та повідомлення" at bounding box center [117, 170] width 123 height 35
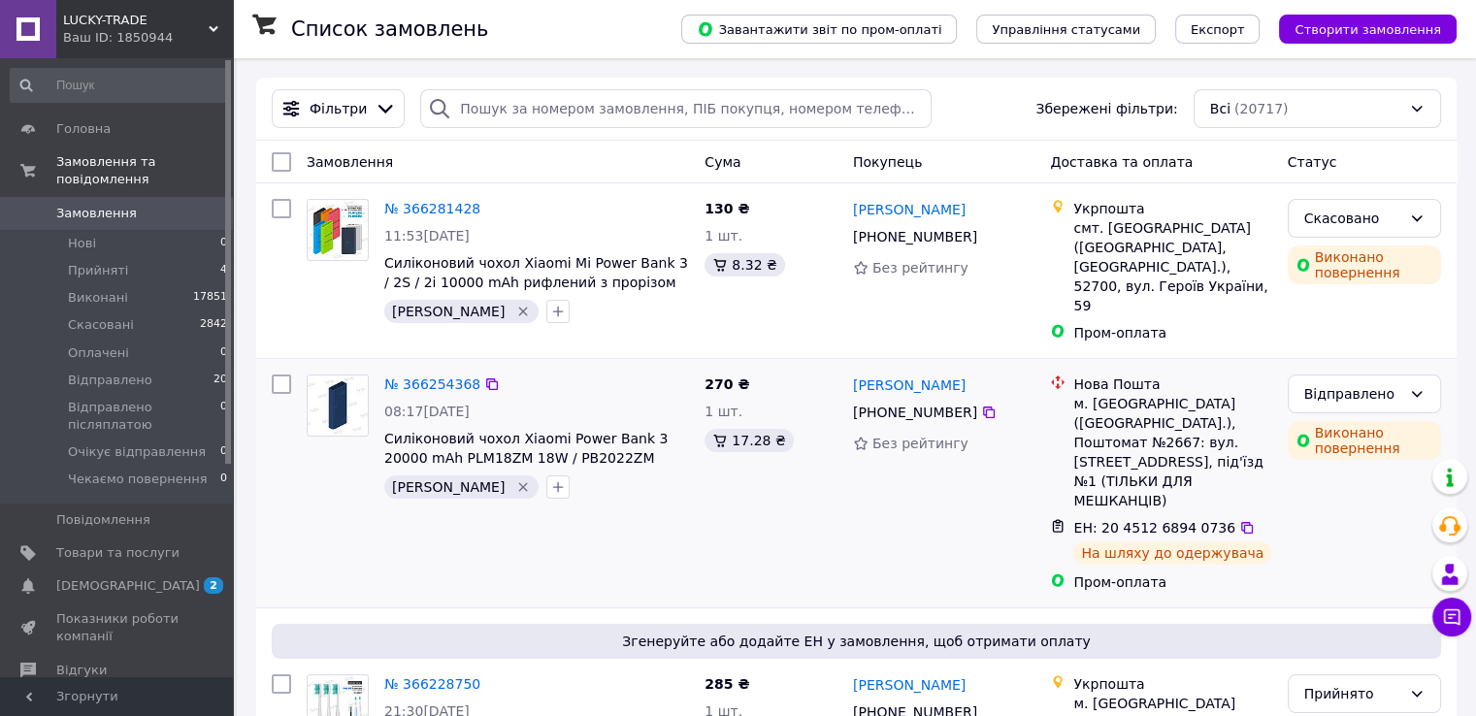
drag, startPoint x: 1222, startPoint y: 505, endPoint x: 1030, endPoint y: 358, distance: 241.7
click at [1030, 367] on div "№ 366254368 08:17[DATE] Силіконовий чохол Xiaomi Power Bank 3 20000 mAh PLM18ZM…" at bounding box center [856, 483] width 1185 height 233
click at [1030, 373] on div "[PERSON_NAME]" at bounding box center [944, 385] width 186 height 24
drag, startPoint x: 517, startPoint y: 369, endPoint x: 377, endPoint y: 374, distance: 140.8
click at [377, 374] on div "№ 366254368 08:17[DATE] Силіконовий чохол Xiaomi Power Bank 3 20000 mAh PLM18ZM…" at bounding box center [537, 437] width 320 height 140
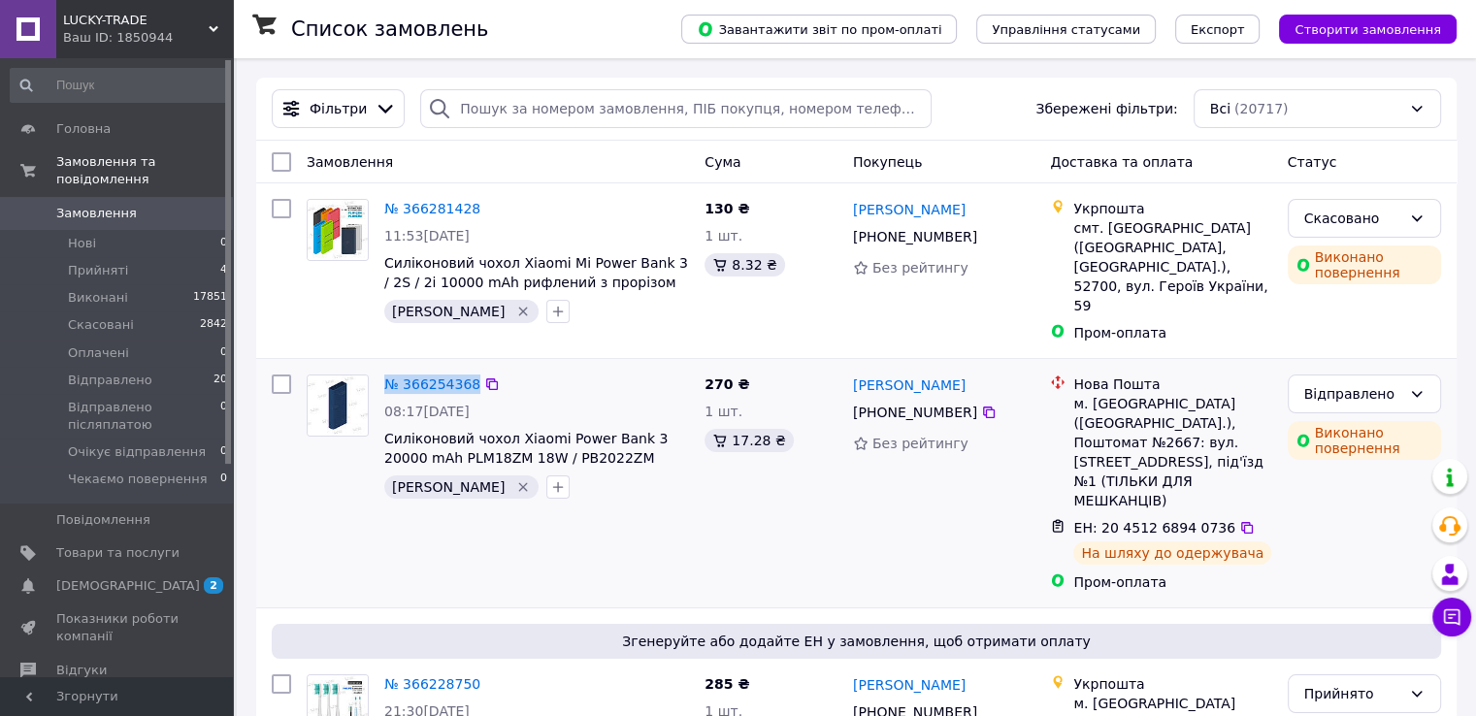
click at [547, 367] on div "№ 366254368 08:17[DATE] Силіконовий чохол Xiaomi Power Bank 3 20000 mAh PLM18ZM…" at bounding box center [537, 437] width 320 height 140
drag, startPoint x: 497, startPoint y: 363, endPoint x: 277, endPoint y: 403, distance: 223.9
click at [266, 403] on div "№ 366254368 08:17[DATE] Силіконовий чохол Xiaomi Power Bank 3 20000 mAh PLM18ZM…" at bounding box center [856, 483] width 1185 height 233
click at [277, 403] on div at bounding box center [281, 483] width 35 height 233
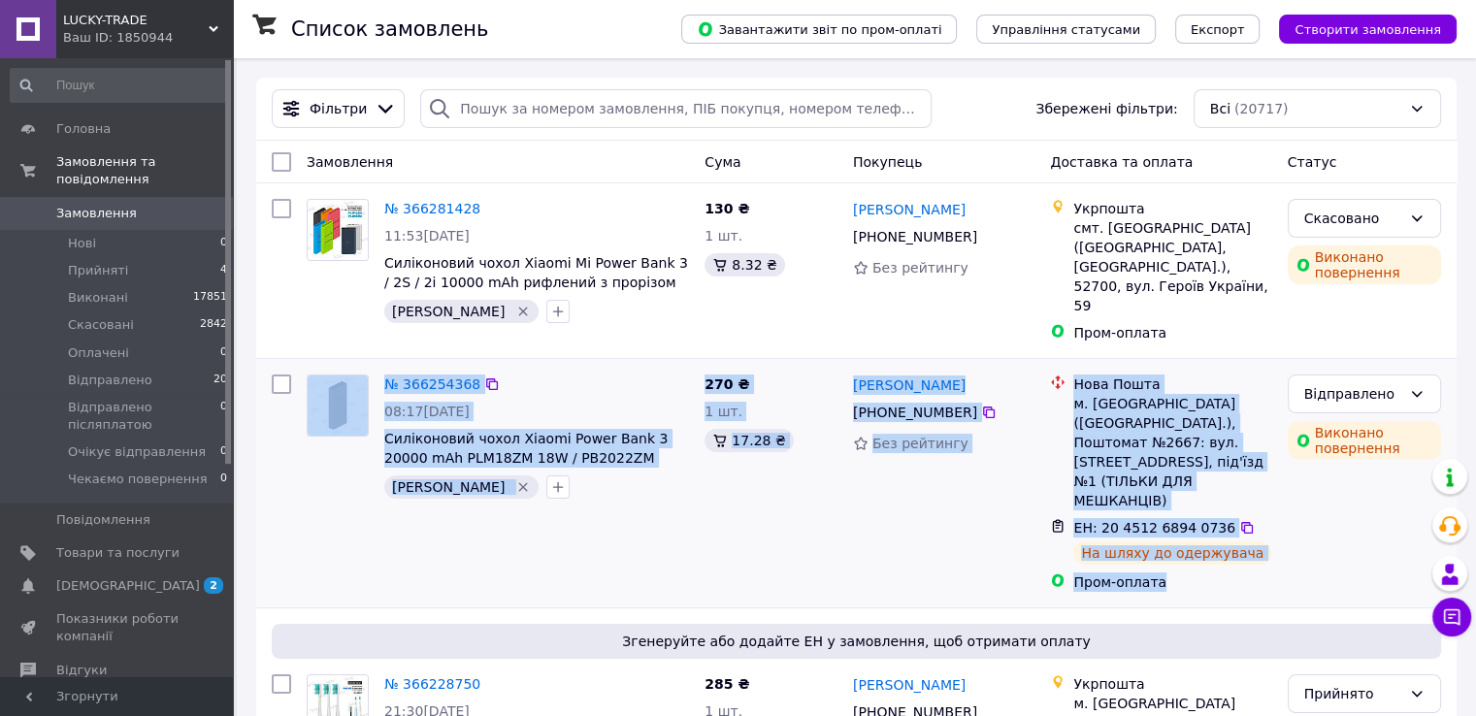
drag, startPoint x: 281, startPoint y: 381, endPoint x: 1219, endPoint y: 541, distance: 952.1
click at [1215, 541] on div "№ 366254368 08:17[DATE] Силіконовий чохол Xiaomi Power Bank 3 20000 mAh PLM18ZM…" at bounding box center [856, 483] width 1185 height 233
click at [1221, 541] on div "Нова Пошта м. [GEOGRAPHIC_DATA] ([GEOGRAPHIC_DATA].), Поштомат №2667: вул. [STR…" at bounding box center [1161, 483] width 237 height 233
drag, startPoint x: 1254, startPoint y: 521, endPoint x: 274, endPoint y: 400, distance: 987.9
click at [274, 400] on div "№ 366254368 08:17[DATE] Силіконовий чохол Xiaomi Power Bank 3 20000 mAh PLM18ZM…" at bounding box center [856, 483] width 1185 height 233
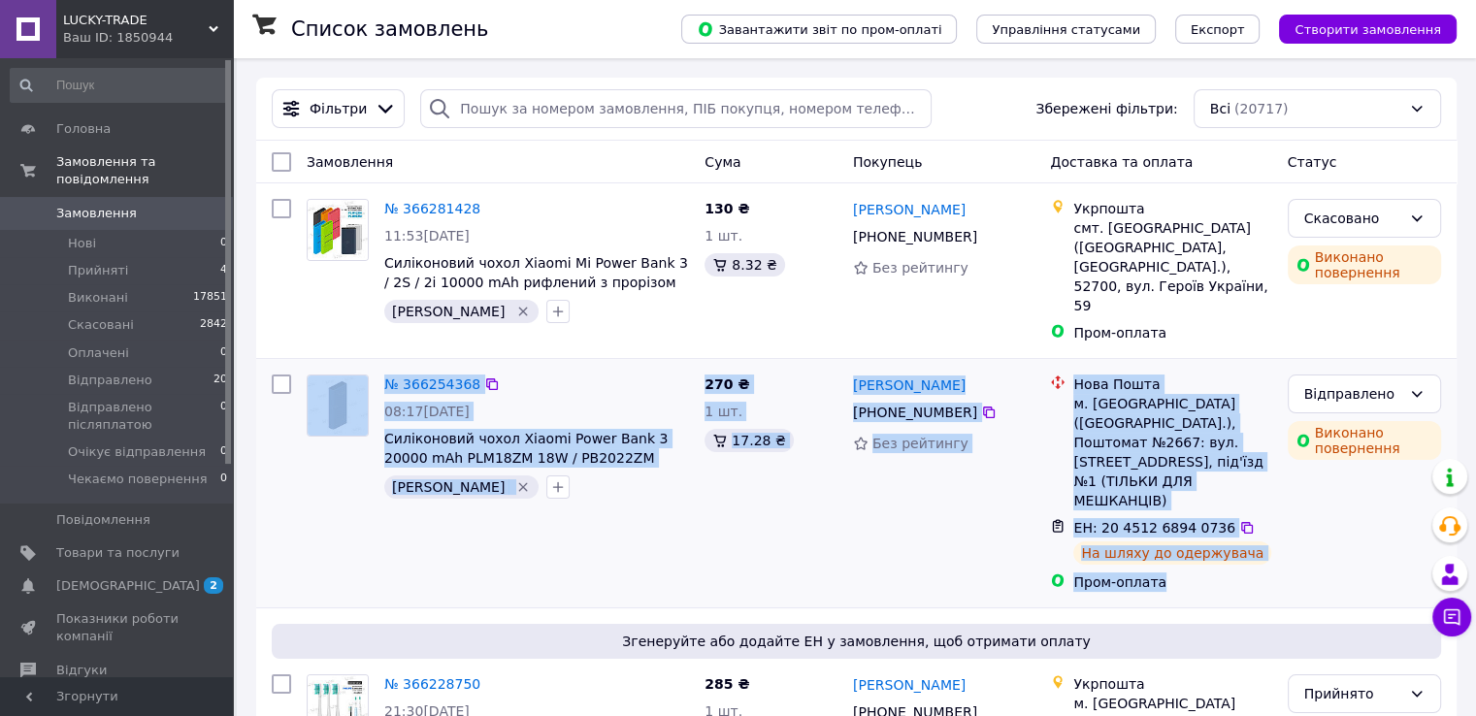
click at [274, 400] on div at bounding box center [281, 483] width 35 height 233
drag, startPoint x: 279, startPoint y: 389, endPoint x: 1246, endPoint y: 538, distance: 979.1
click at [1236, 545] on div "№ 366254368 08:17[DATE] Силіконовий чохол Xiaomi Power Bank 3 20000 mAh PLM18ZM…" at bounding box center [856, 483] width 1201 height 248
click at [1249, 573] on div "Пром-оплата" at bounding box center [1173, 582] width 198 height 19
drag, startPoint x: 1236, startPoint y: 525, endPoint x: 282, endPoint y: 395, distance: 962.1
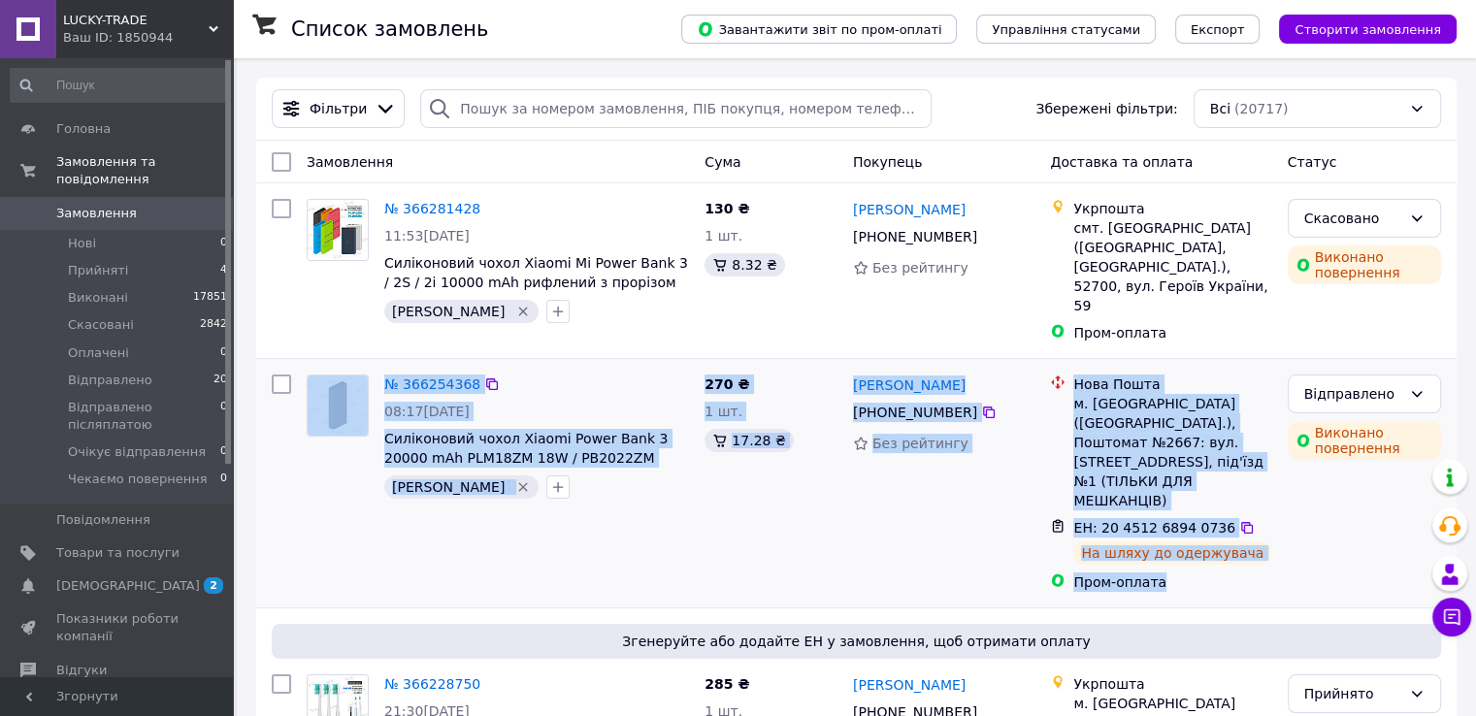
click at [282, 395] on div "№ 366254368 08:17[DATE] Силіконовий чохол Xiaomi Power Bank 3 20000 mAh PLM18ZM…" at bounding box center [856, 483] width 1185 height 233
click at [276, 399] on div at bounding box center [281, 483] width 35 height 233
click at [1272, 569] on div "Пром-оплата" at bounding box center [1173, 582] width 206 height 27
drag, startPoint x: 1052, startPoint y: 479, endPoint x: 282, endPoint y: 383, distance: 775.6
click at [282, 383] on div "№ 366254368 08:17[DATE] Силіконовий чохол Xiaomi Power Bank 3 20000 mAh PLM18ZM…" at bounding box center [856, 483] width 1185 height 233
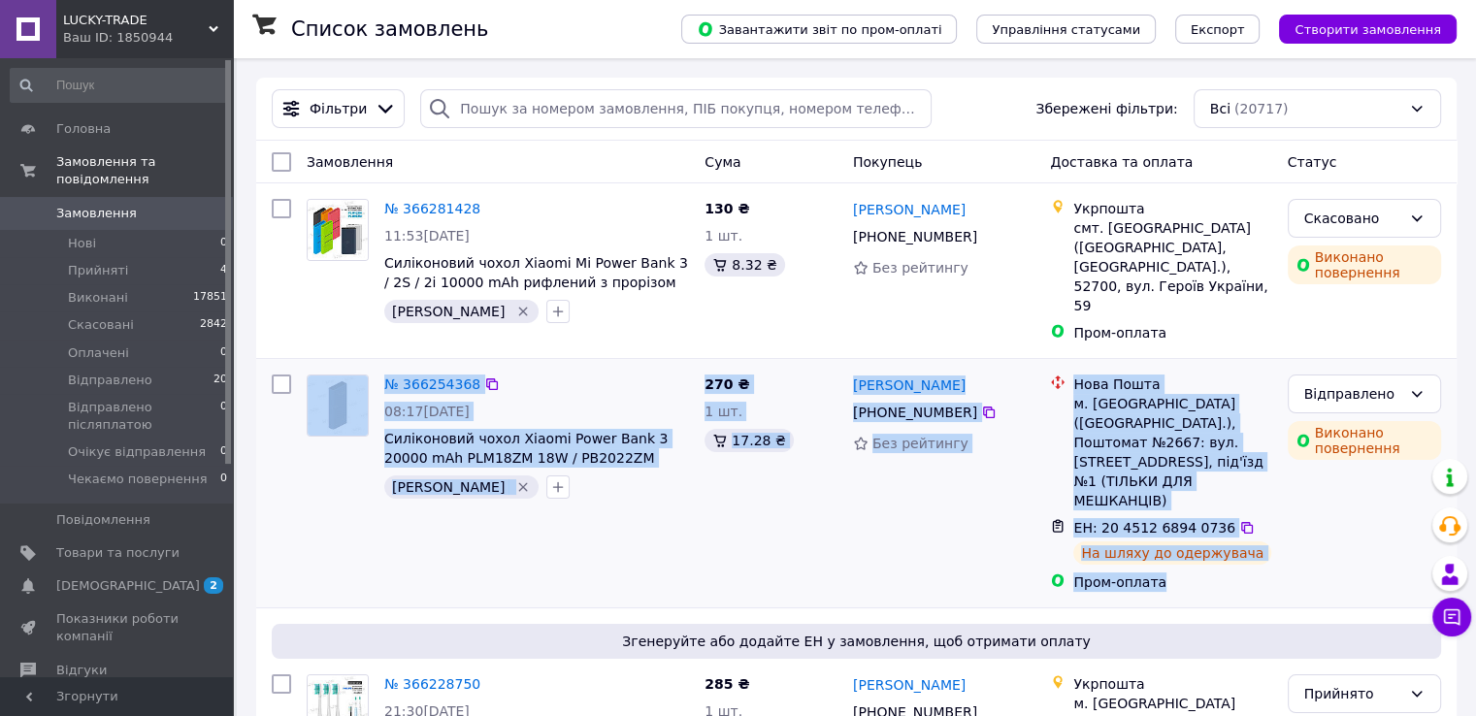
click at [282, 392] on div at bounding box center [281, 483] width 35 height 233
drag, startPoint x: 300, startPoint y: 389, endPoint x: 1280, endPoint y: 535, distance: 991.2
click at [1280, 535] on div "№ 366254368 08:17[DATE] Силіконовий чохол Xiaomi Power Bank 3 20000 mAh PLM18ZM…" at bounding box center [856, 483] width 1185 height 233
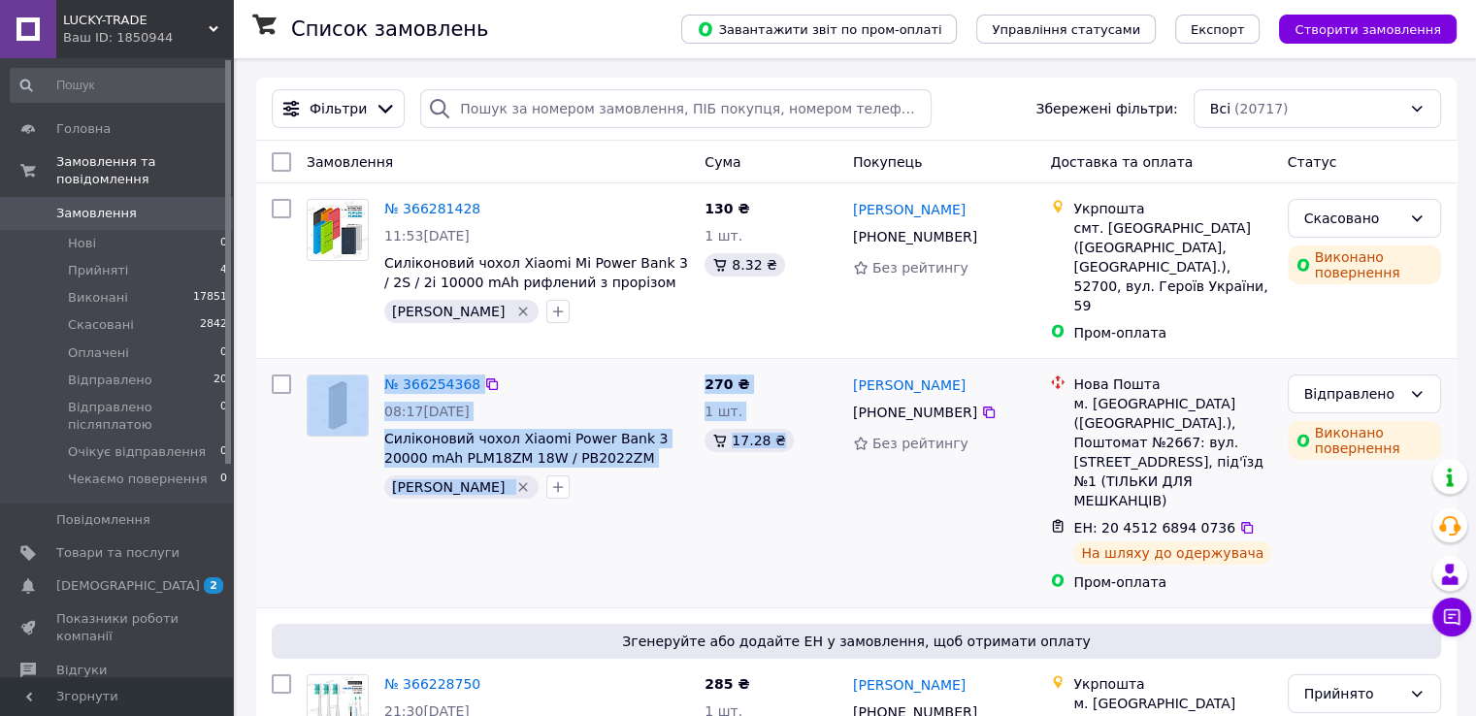
drag, startPoint x: 718, startPoint y: 484, endPoint x: 272, endPoint y: 393, distance: 455.7
click at [272, 393] on div "№ 366254368 08:17[DATE] Силіконовий чохол Xiaomi Power Bank 3 20000 mAh PLM18ZM…" at bounding box center [856, 483] width 1185 height 233
click at [273, 394] on div at bounding box center [281, 483] width 35 height 233
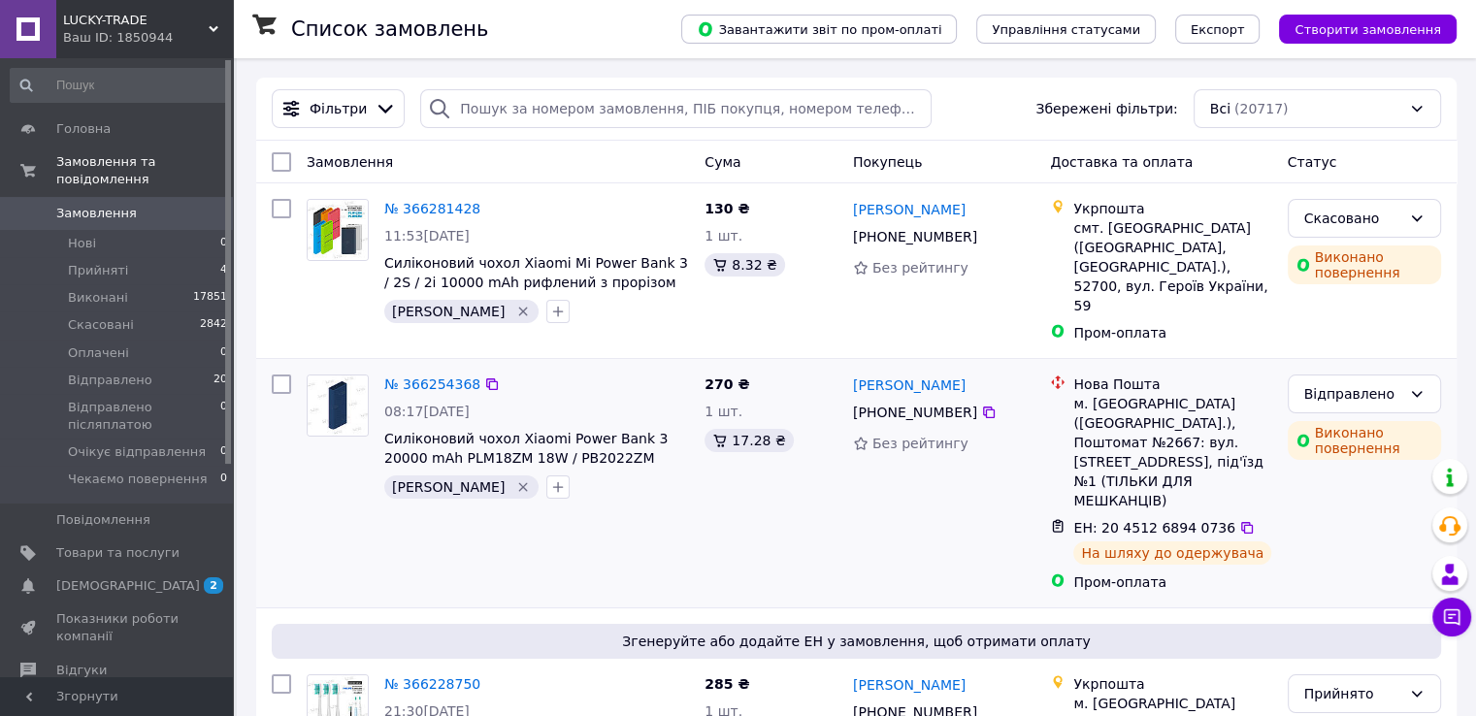
drag, startPoint x: 273, startPoint y: 368, endPoint x: 1067, endPoint y: 494, distance: 804.0
click at [1021, 494] on div "№ 366254368 08:17[DATE] Силіконовий чохол Xiaomi Power Bank 3 20000 mAh PLM18ZM…" at bounding box center [856, 483] width 1185 height 233
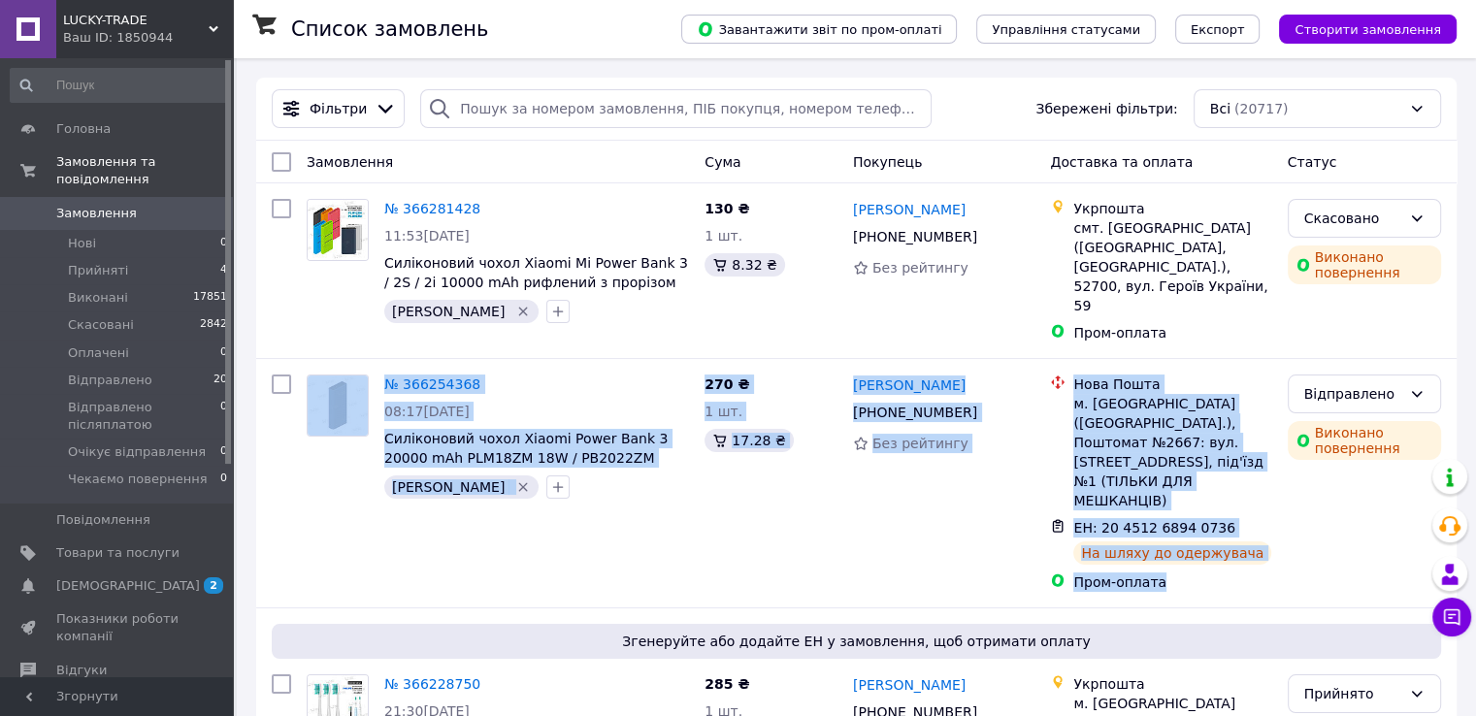
drag, startPoint x: 1076, startPoint y: 496, endPoint x: 250, endPoint y: 402, distance: 830.4
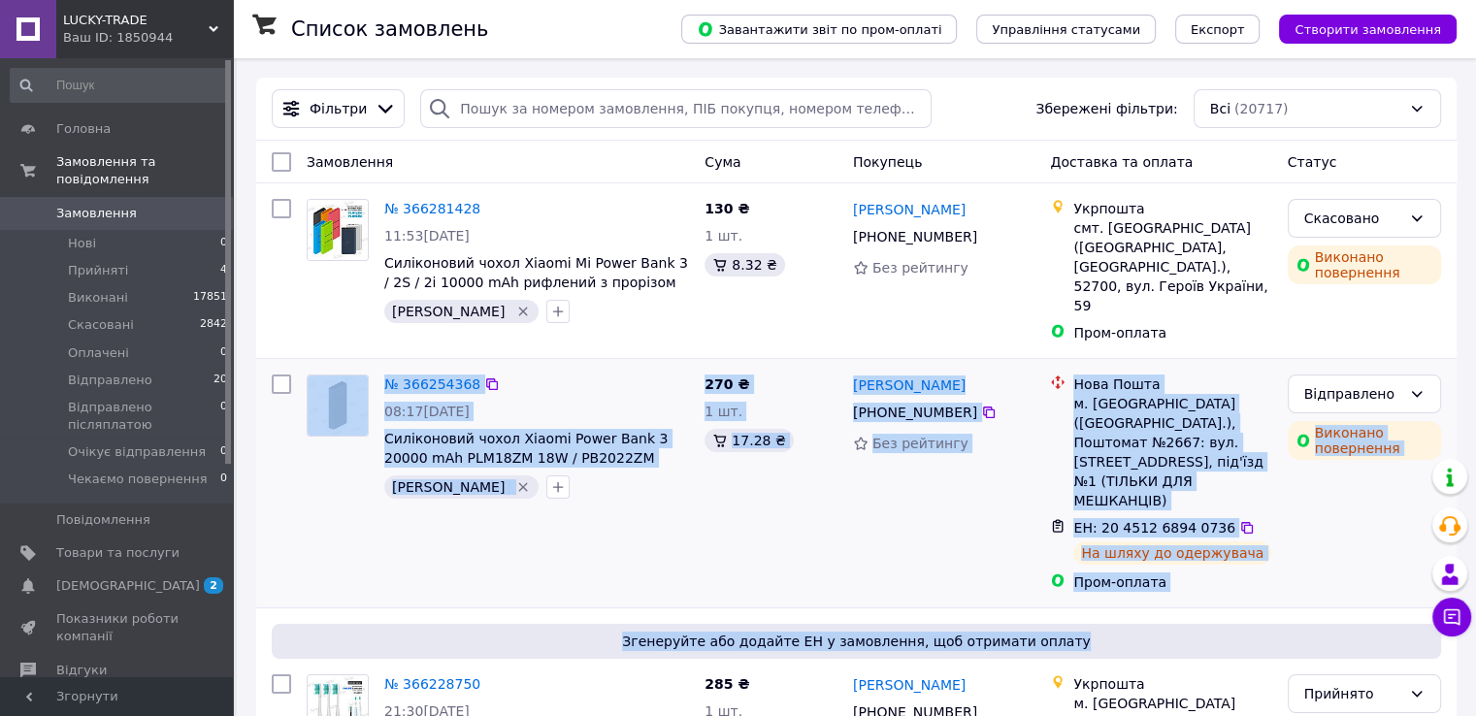
drag, startPoint x: 280, startPoint y: 392, endPoint x: 1305, endPoint y: 545, distance: 1036.3
click at [1305, 537] on div "Відправлено Виконано повернення" at bounding box center [1364, 483] width 169 height 233
drag, startPoint x: 1342, startPoint y: 521, endPoint x: 283, endPoint y: 379, distance: 1068.6
click at [283, 379] on div "№ 366254368 08:17[DATE] Силіконовий чохол Xiaomi Power Bank 3 20000 mAh PLM18ZM…" at bounding box center [856, 483] width 1185 height 233
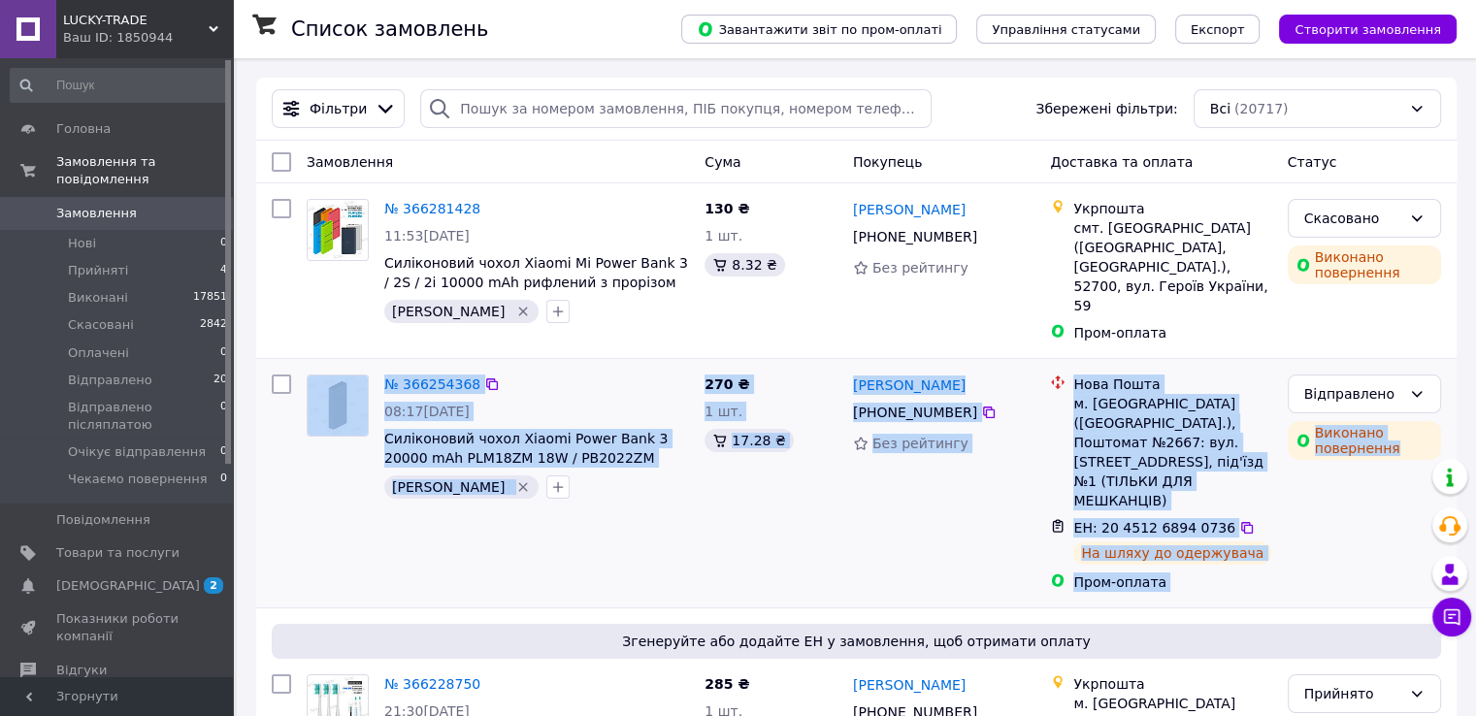
click at [283, 413] on div at bounding box center [281, 483] width 35 height 233
drag, startPoint x: 285, startPoint y: 392, endPoint x: 1318, endPoint y: 530, distance: 1042.0
click at [1318, 530] on div "№ 366254368 08:17[DATE] Силіконовий чохол Xiaomi Power Bank 3 20000 mAh PLM18ZM…" at bounding box center [856, 483] width 1185 height 233
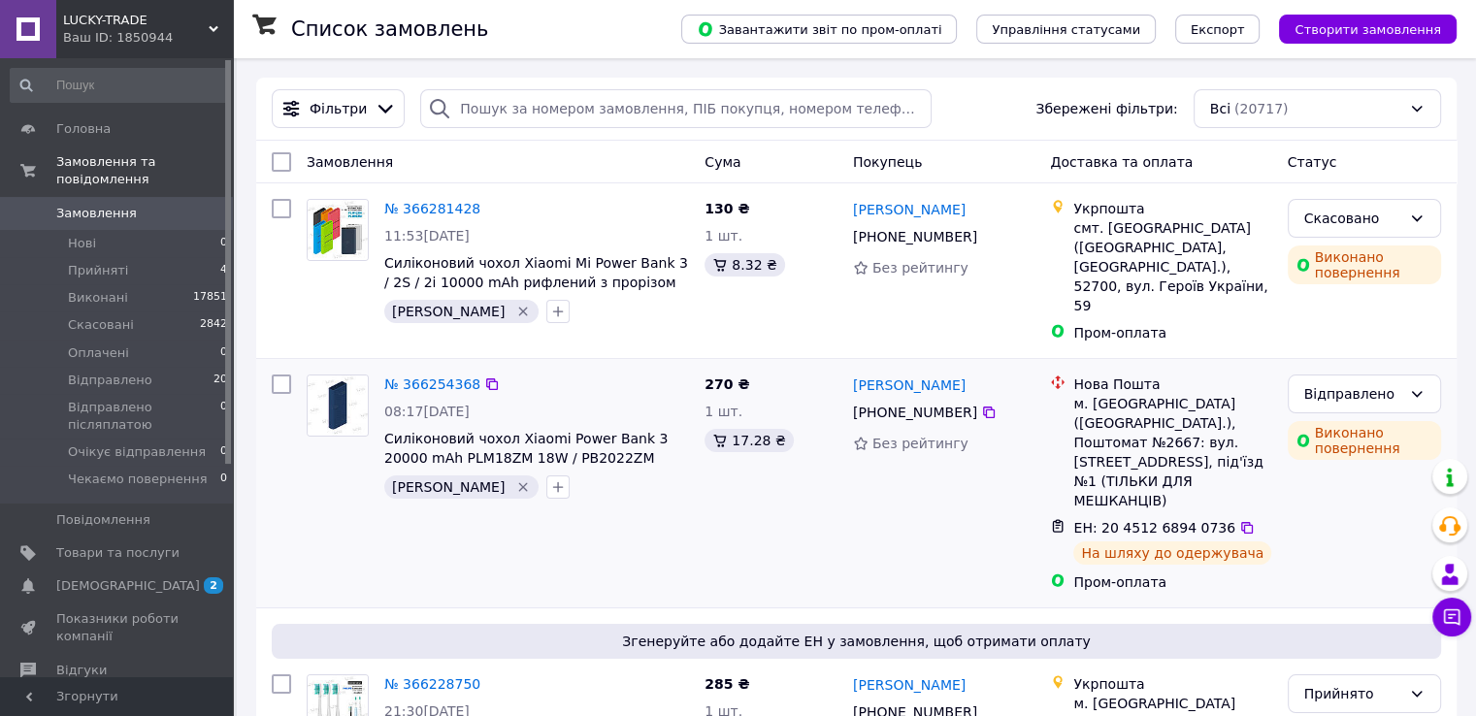
click at [1319, 527] on div "Відправлено Виконано повернення" at bounding box center [1364, 483] width 169 height 233
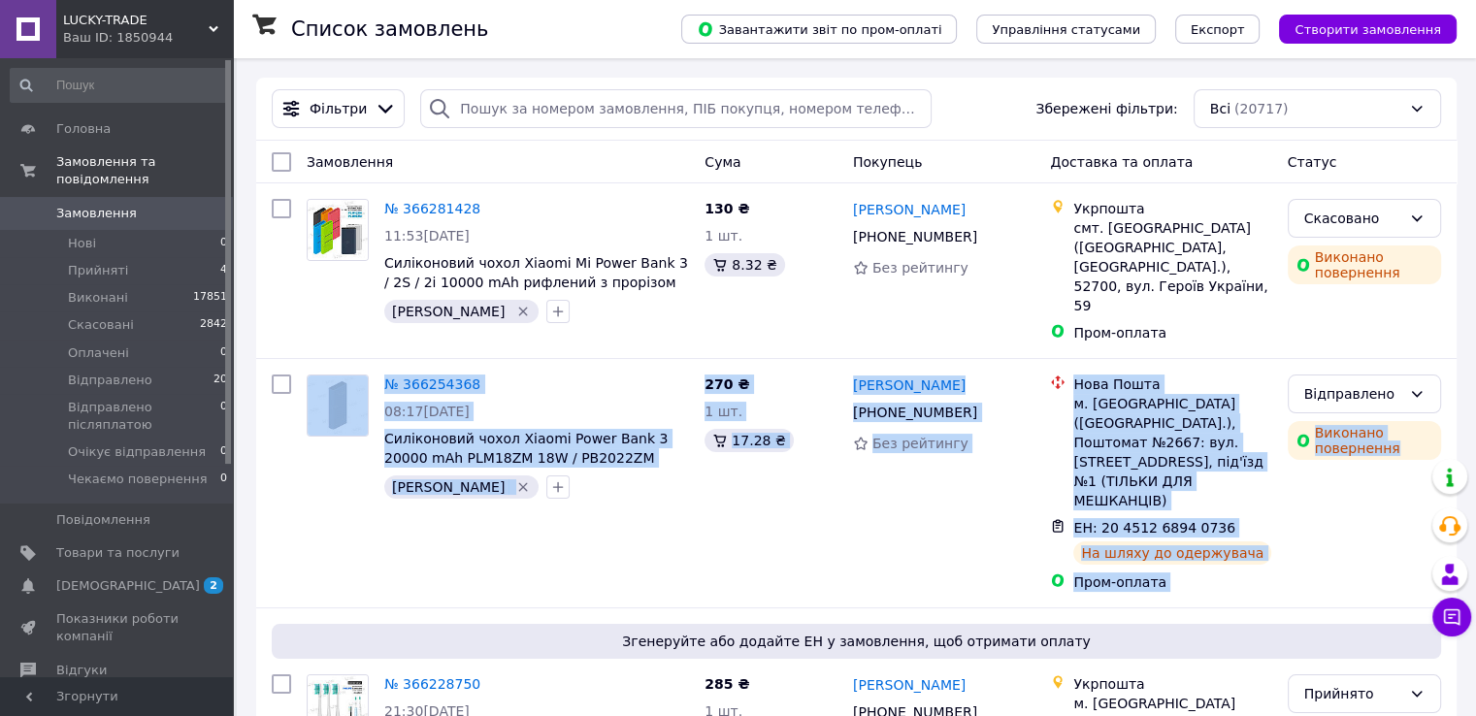
drag, startPoint x: 1228, startPoint y: 527, endPoint x: 255, endPoint y: 385, distance: 982.9
click at [256, 389] on div "№ 366254368 08:17[DATE] Силіконовий чохол Xiaomi Power Bank 3 20000 mAh PLM18ZM…" at bounding box center [856, 483] width 1201 height 248
drag, startPoint x: 258, startPoint y: 364, endPoint x: 1312, endPoint y: 523, distance: 1066.1
click at [1312, 523] on div "№ 366254368 08:17[DATE] Силіконовий чохол Xiaomi Power Bank 3 20000 mAh PLM18ZM…" at bounding box center [856, 483] width 1201 height 248
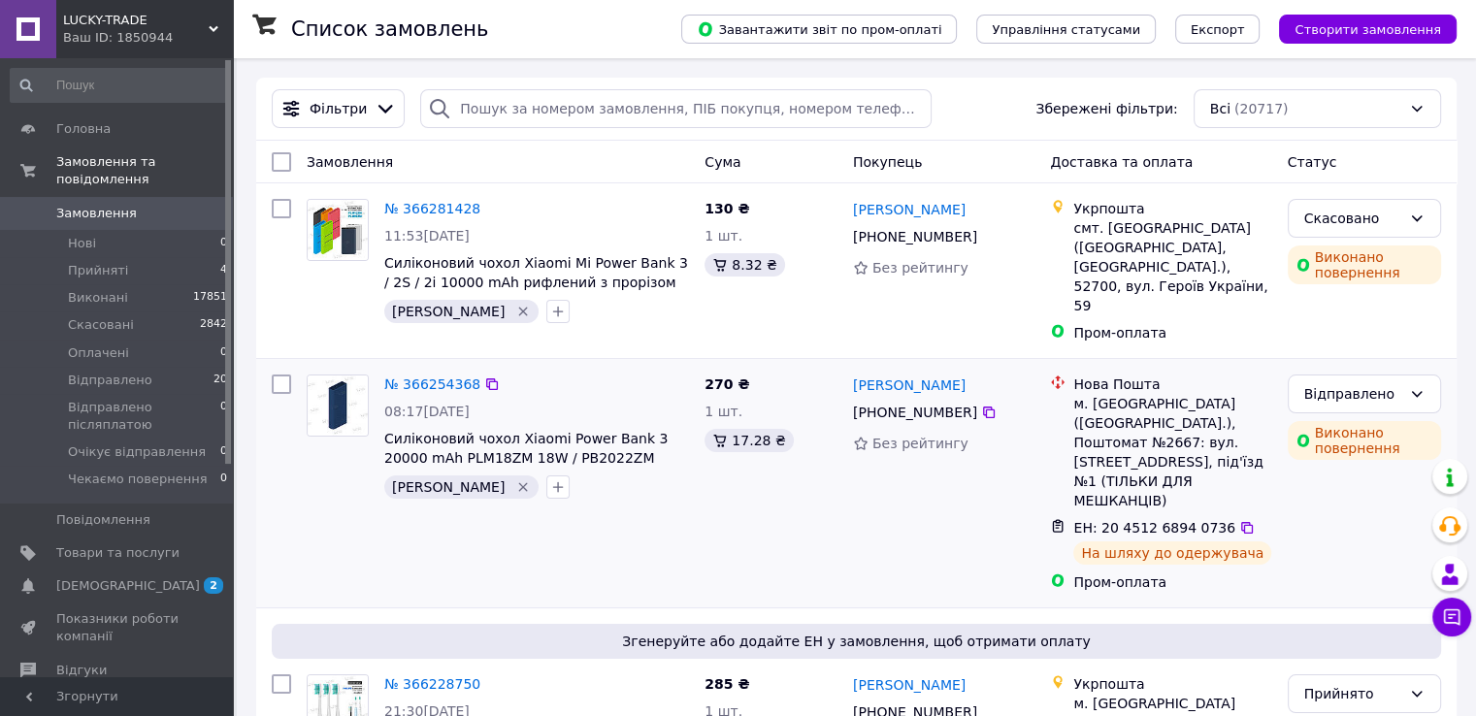
click at [1312, 523] on div "Відправлено Виконано повернення" at bounding box center [1364, 483] width 169 height 233
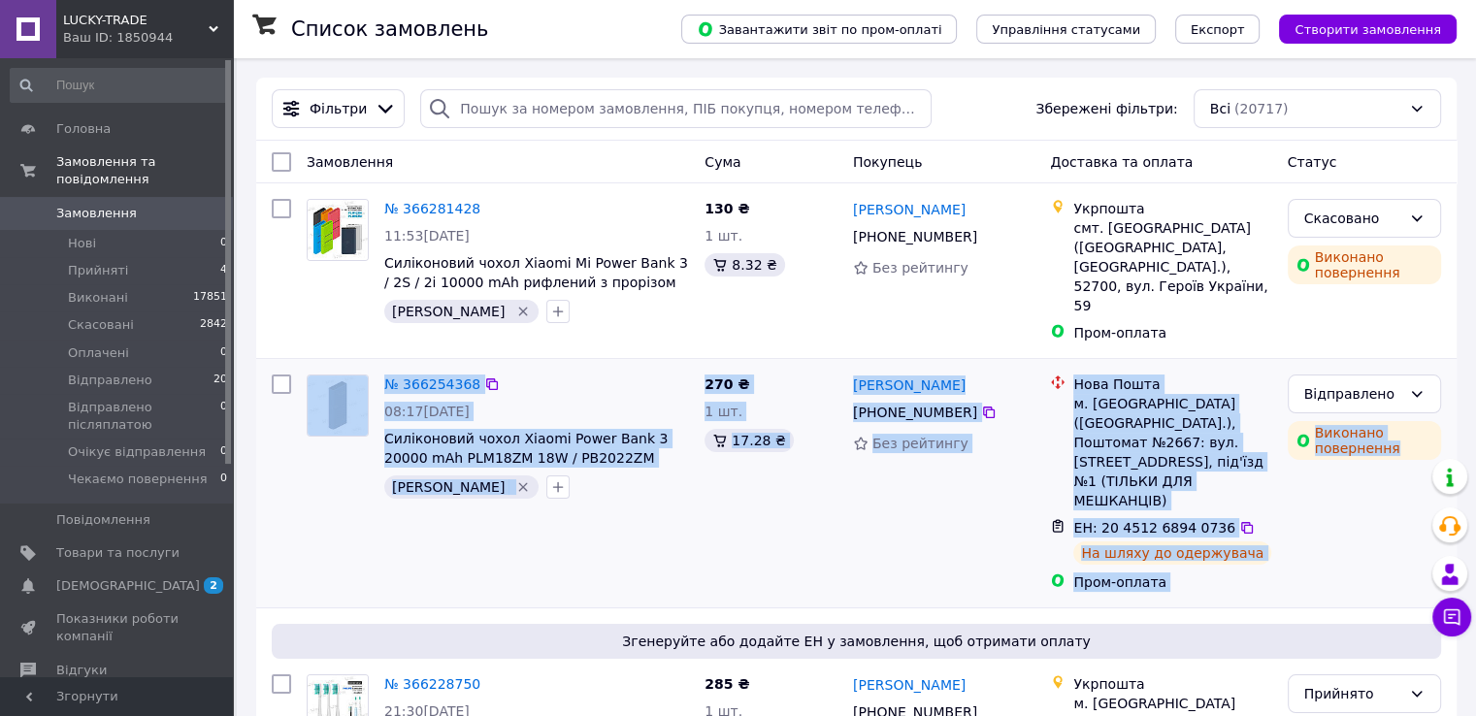
drag, startPoint x: 1315, startPoint y: 539, endPoint x: 268, endPoint y: 374, distance: 1060.3
click at [268, 374] on div "№ 366254368 08:17[DATE] Силіконовий чохол Xiaomi Power Bank 3 20000 mAh PLM18ZM…" at bounding box center [856, 483] width 1185 height 233
click at [268, 387] on div at bounding box center [281, 483] width 35 height 233
drag, startPoint x: 268, startPoint y: 389, endPoint x: 1285, endPoint y: 543, distance: 1028.8
click at [1285, 543] on div "№ 366254368 08:17[DATE] Силіконовий чохол Xiaomi Power Bank 3 20000 mAh PLM18ZM…" at bounding box center [856, 483] width 1185 height 233
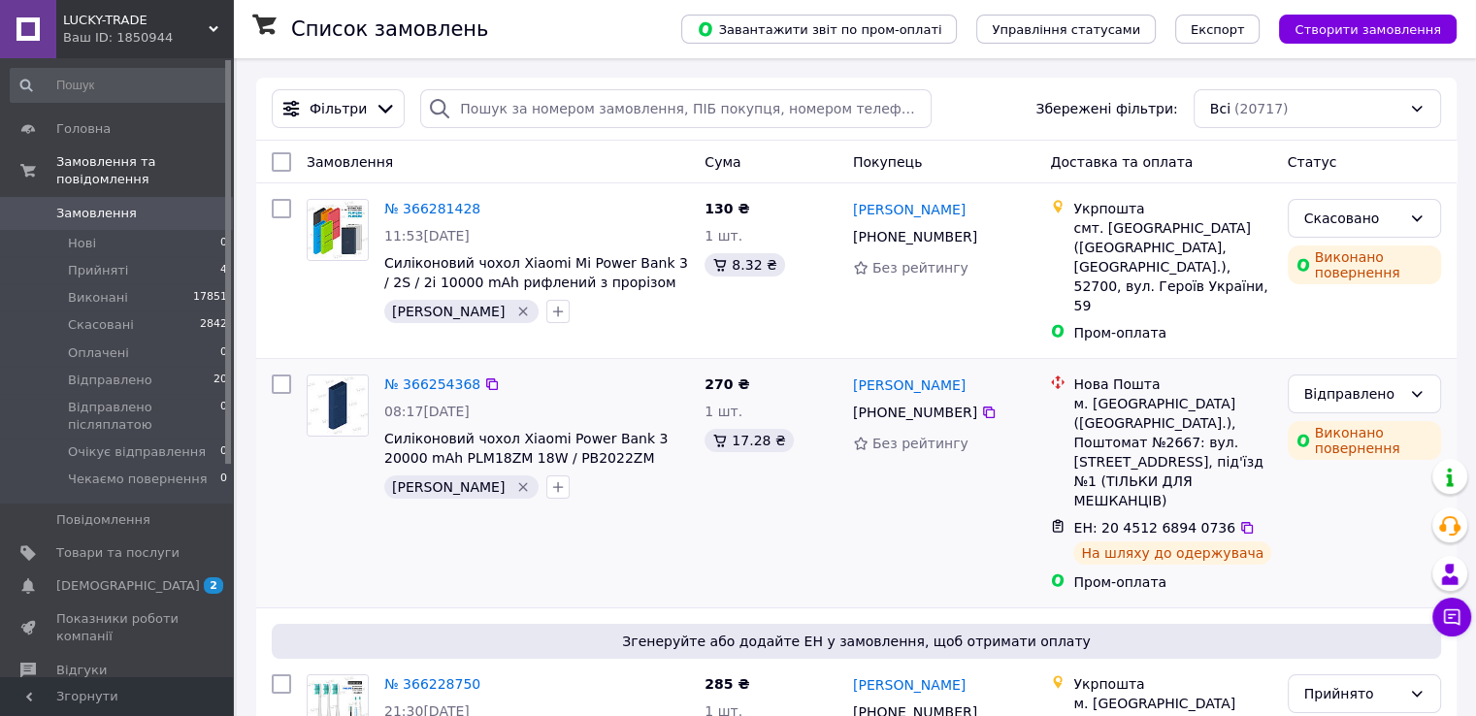
click at [1290, 538] on div "Відправлено Виконано повернення" at bounding box center [1364, 483] width 169 height 233
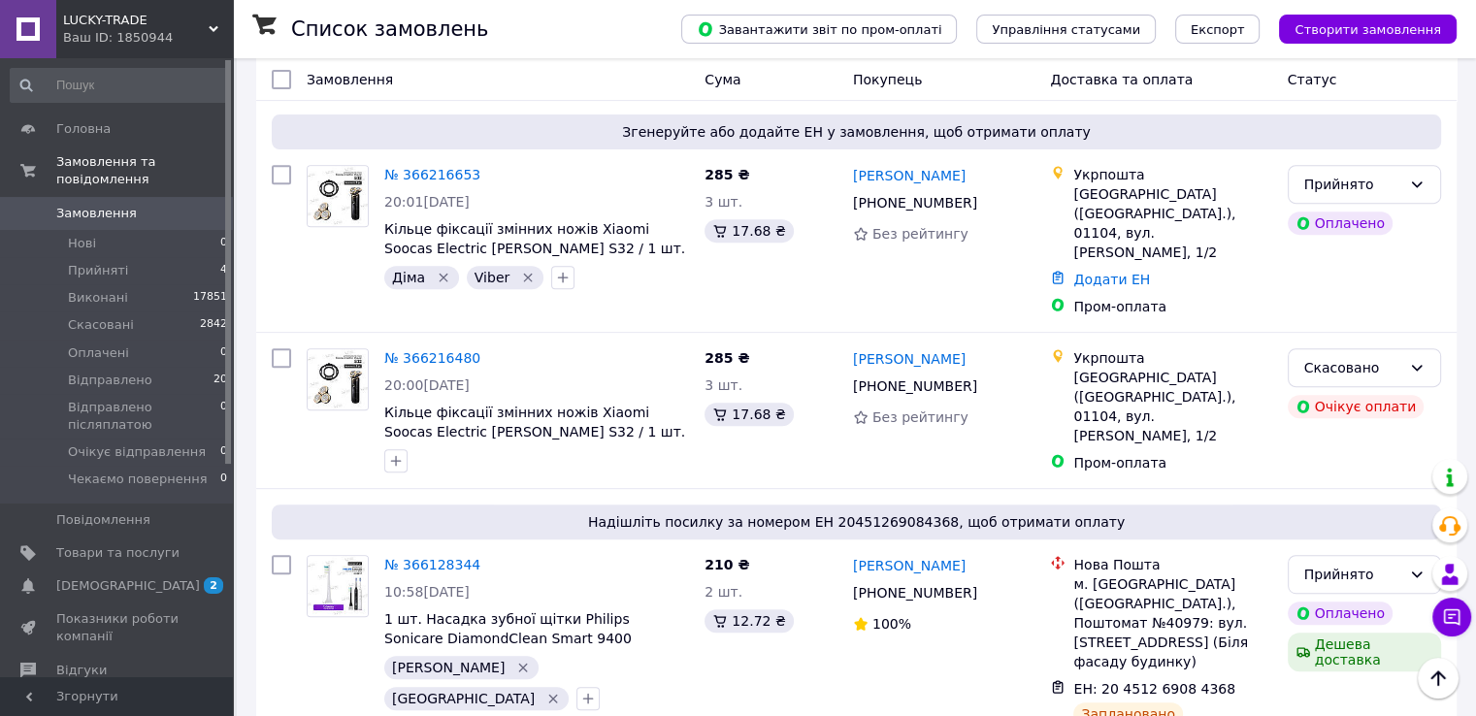
scroll to position [777, 0]
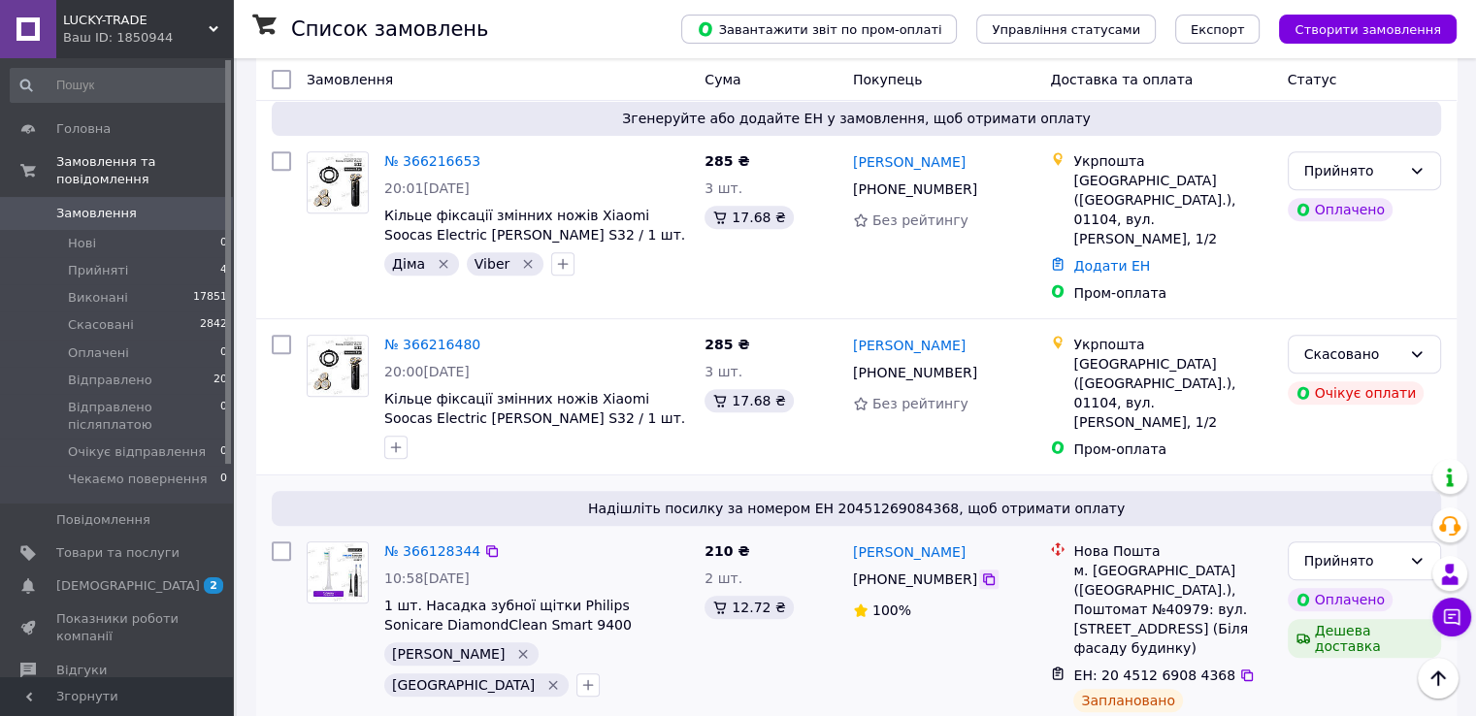
click at [981, 572] on icon at bounding box center [989, 580] width 16 height 16
click at [426, 544] on link "№ 366128344" at bounding box center [432, 552] width 96 height 16
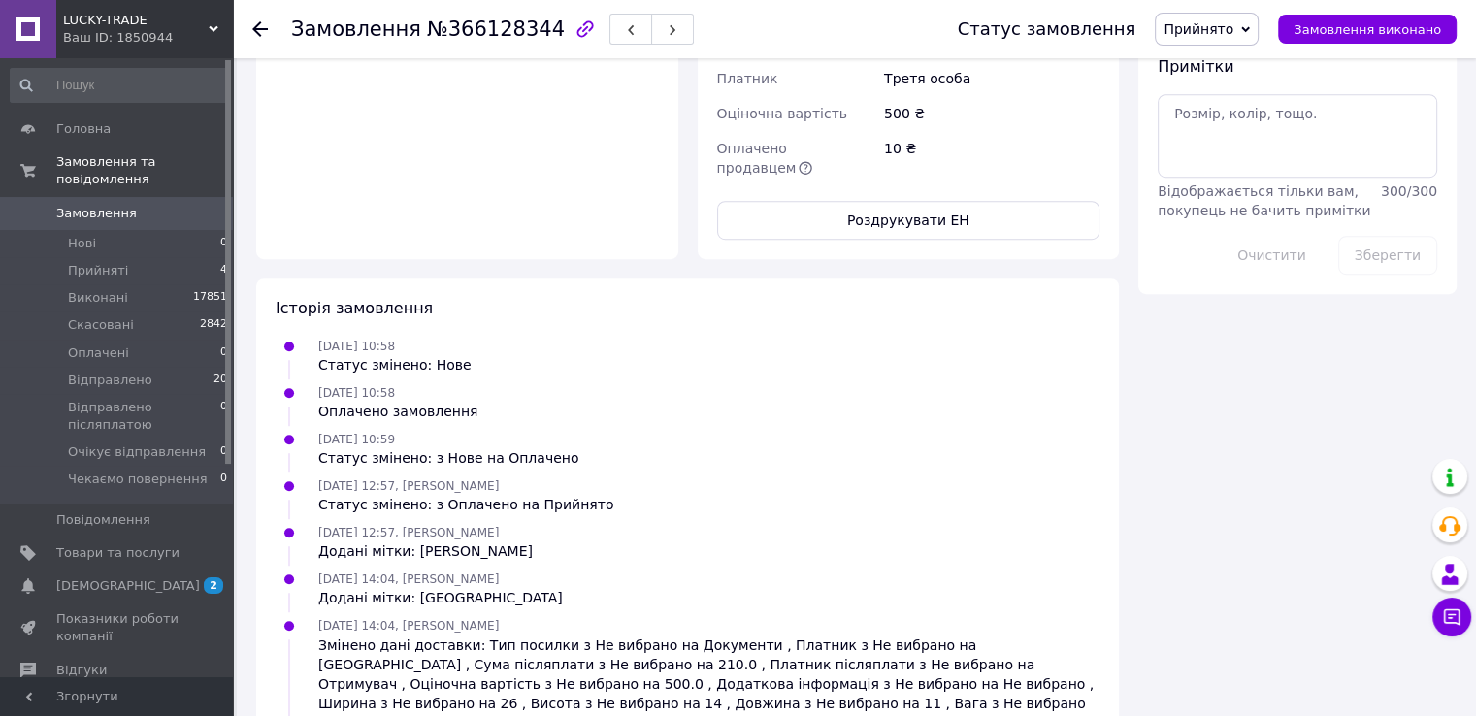
scroll to position [1219, 0]
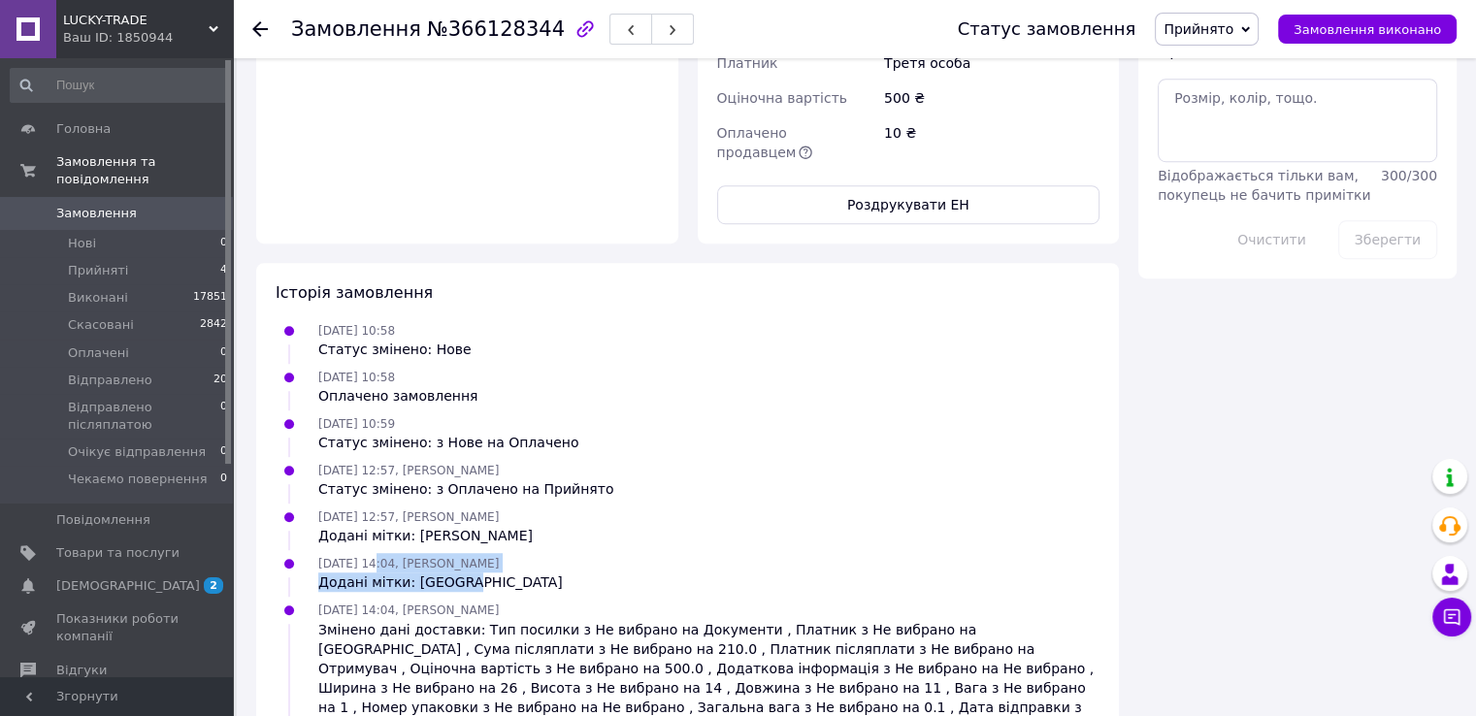
drag, startPoint x: 366, startPoint y: 431, endPoint x: 476, endPoint y: 452, distance: 111.7
click at [476, 553] on div "[DATE] 14:04, [PERSON_NAME] Додані мітки: [GEOGRAPHIC_DATA]" at bounding box center [441, 572] width 260 height 39
click at [480, 573] on div "Додані мітки: [GEOGRAPHIC_DATA]" at bounding box center [440, 582] width 245 height 19
